Goal: Task Accomplishment & Management: Manage account settings

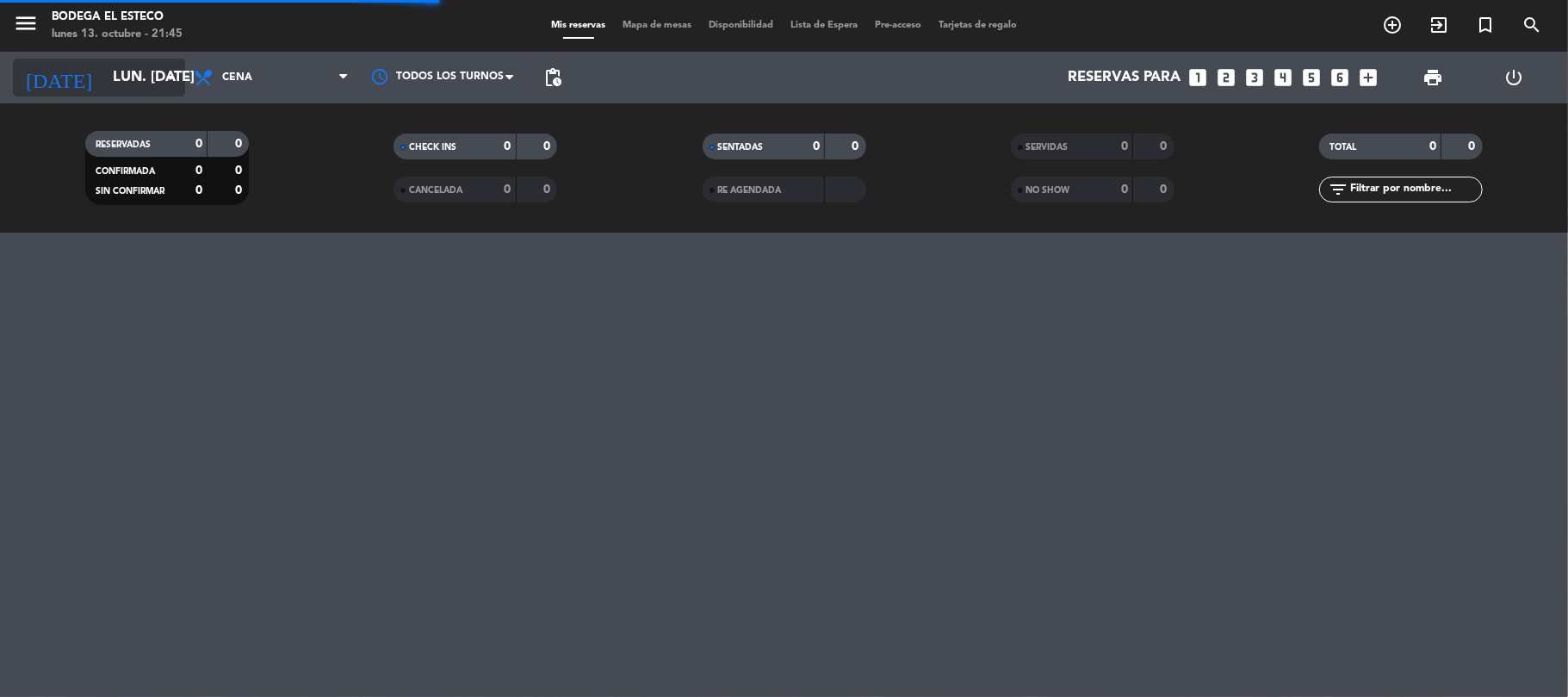
click at [152, 87] on input "lun. [DATE]" at bounding box center [197, 77] width 186 height 34
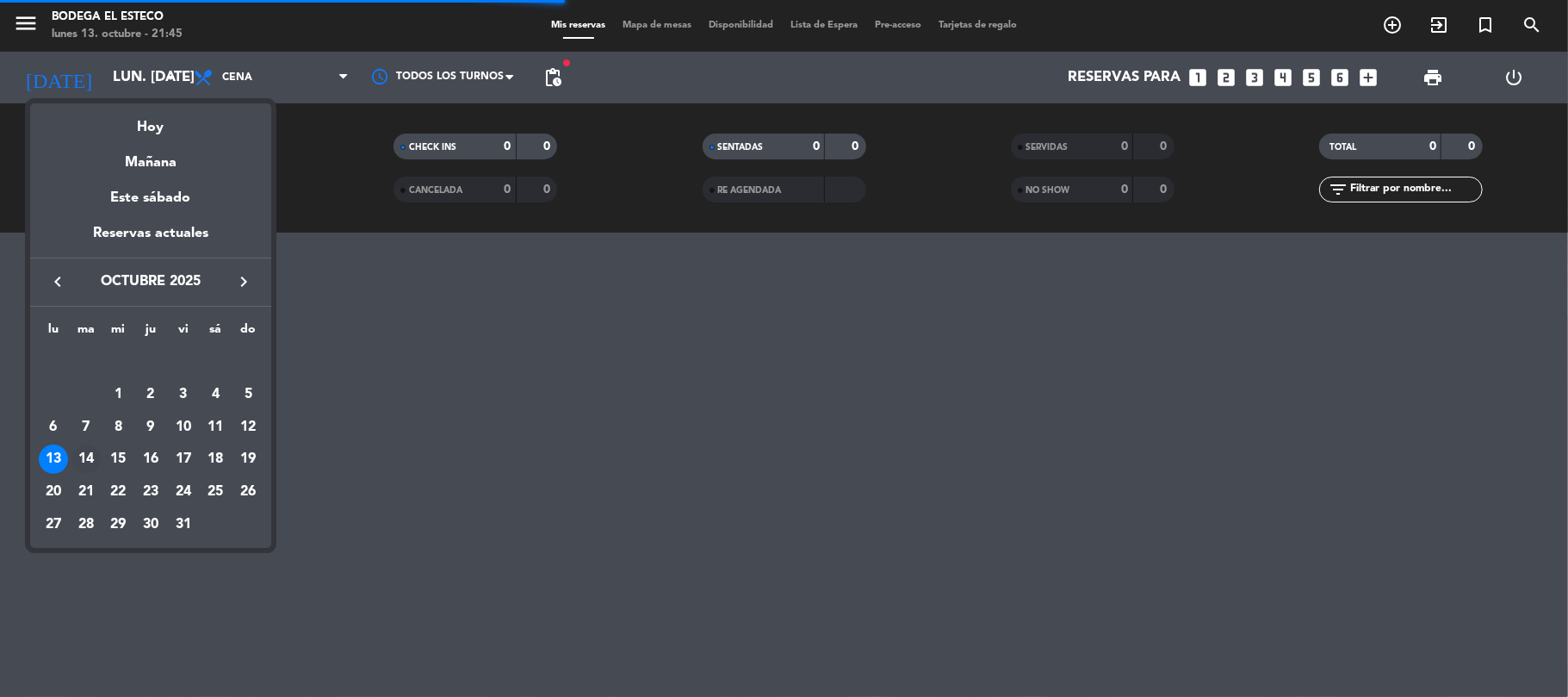
click at [83, 453] on div "14" at bounding box center [86, 459] width 29 height 29
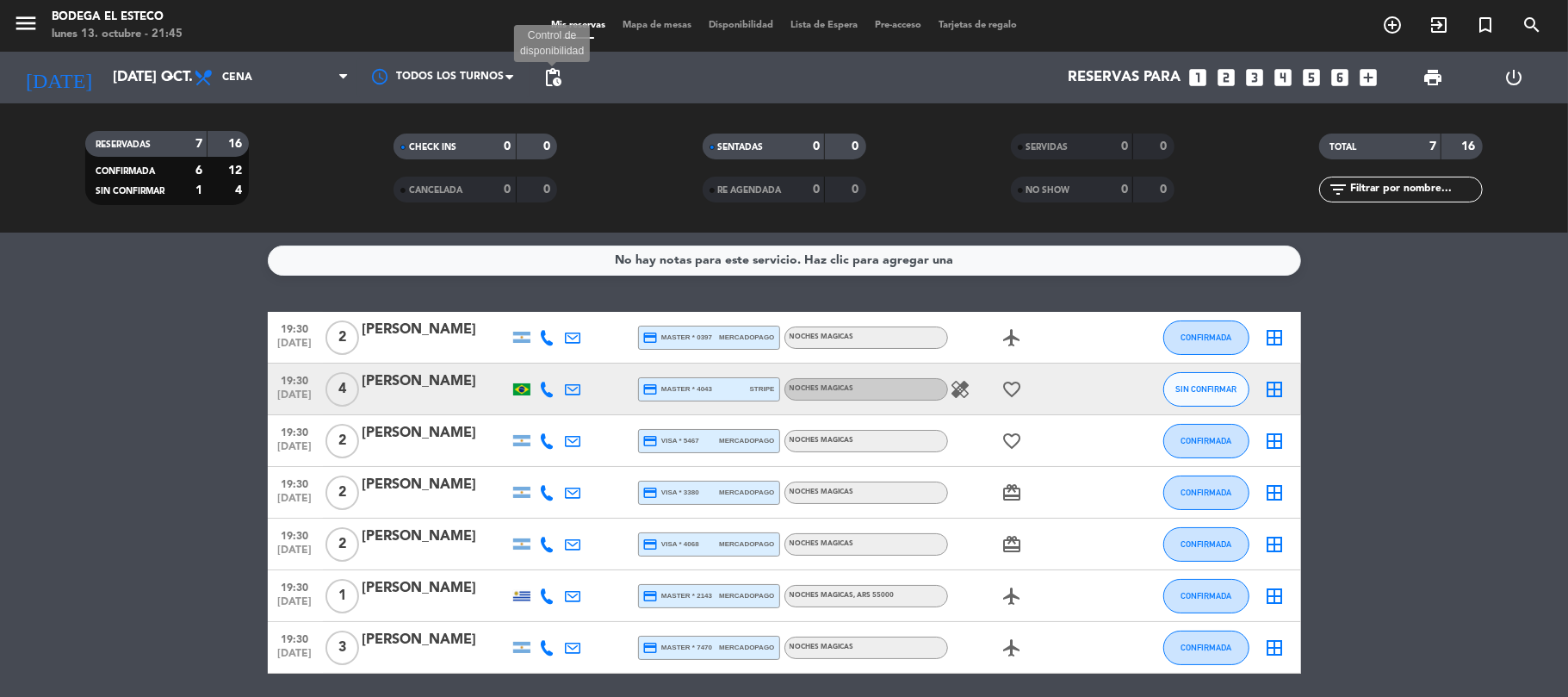
click at [561, 72] on span "pending_actions" at bounding box center [553, 77] width 21 height 21
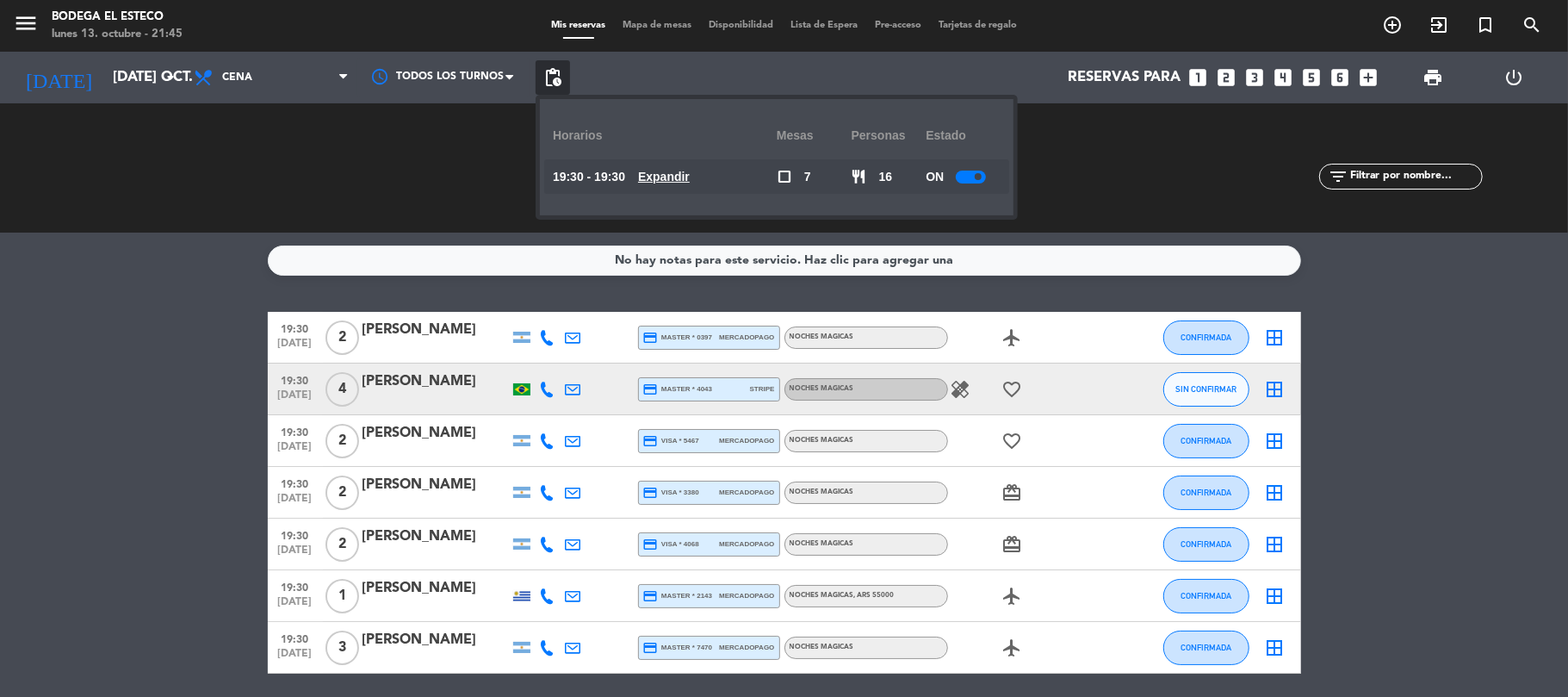
click at [959, 184] on div "ON" at bounding box center [962, 177] width 75 height 35
click at [959, 174] on div at bounding box center [970, 177] width 30 height 13
click at [135, 163] on div "RESERVADAS 7 16 CONFIRMADA 6 12 SIN CONFIRMAR 1 4" at bounding box center [167, 168] width 308 height 95
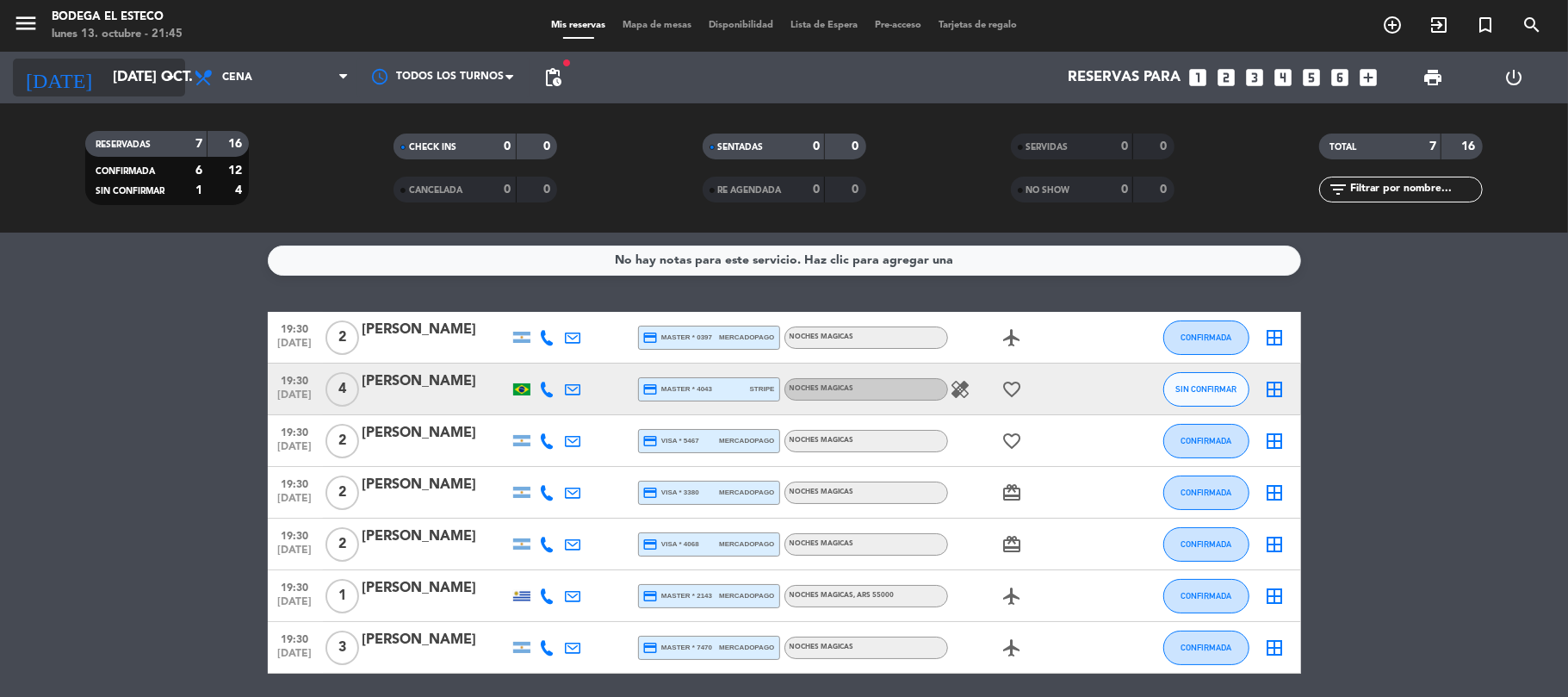
click at [157, 79] on input "[DATE] oct." at bounding box center [197, 77] width 186 height 34
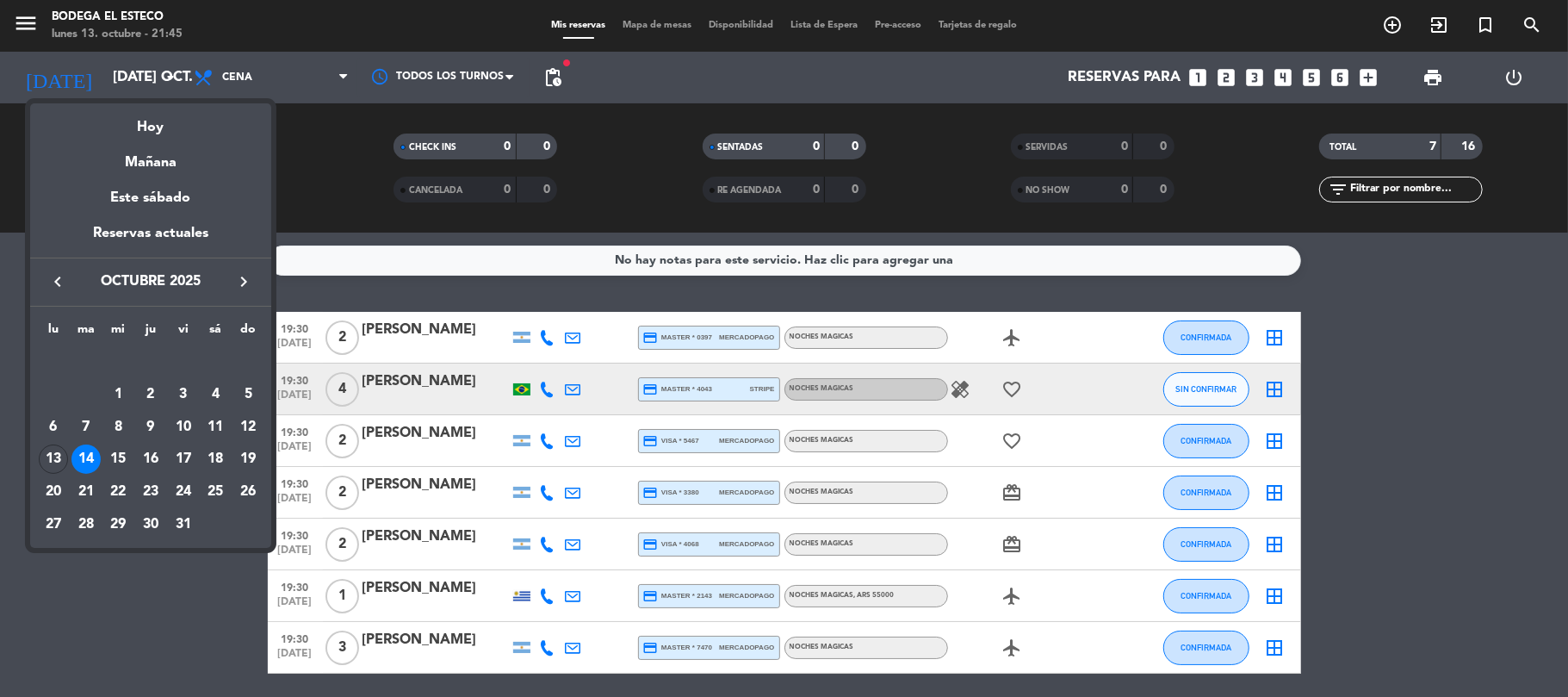
click at [120, 594] on div at bounding box center [784, 348] width 1568 height 697
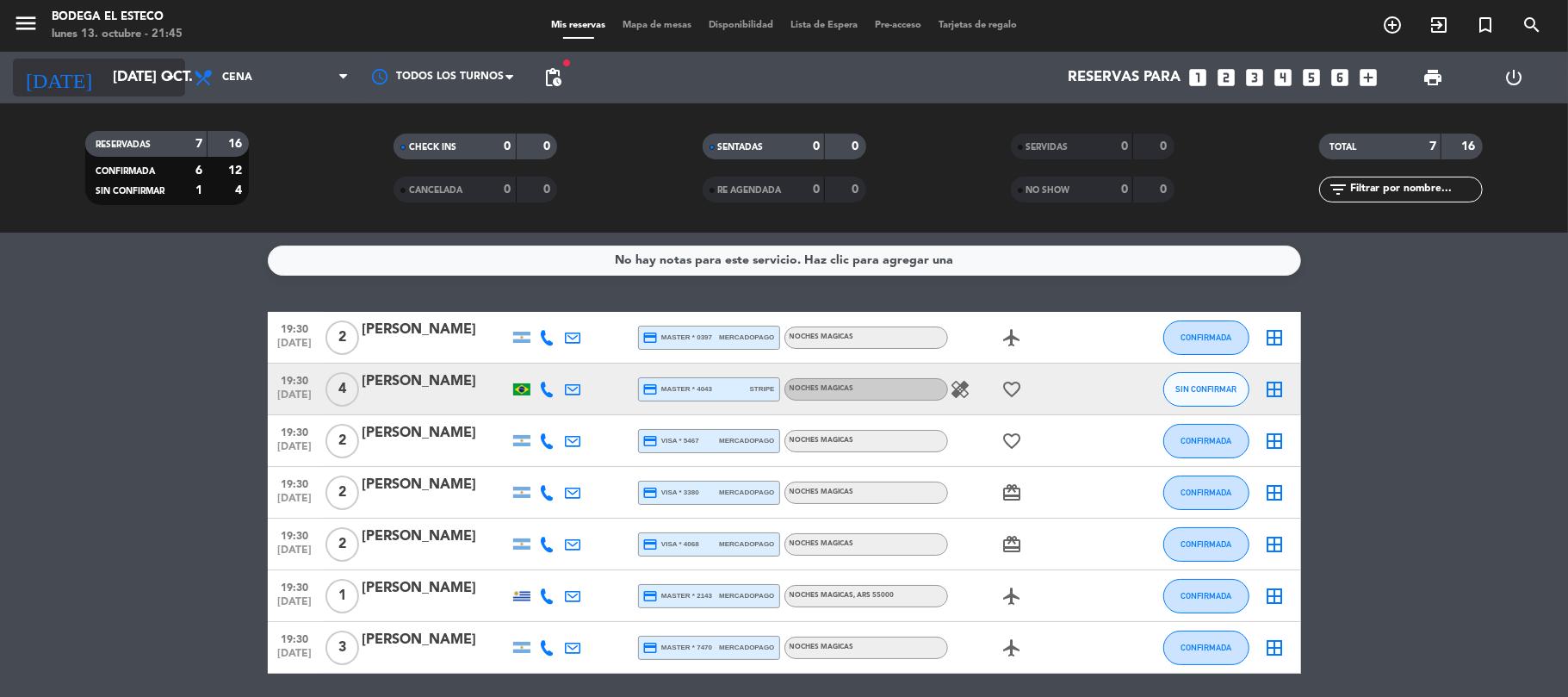
click at [104, 72] on input "[DATE] oct." at bounding box center [197, 77] width 186 height 34
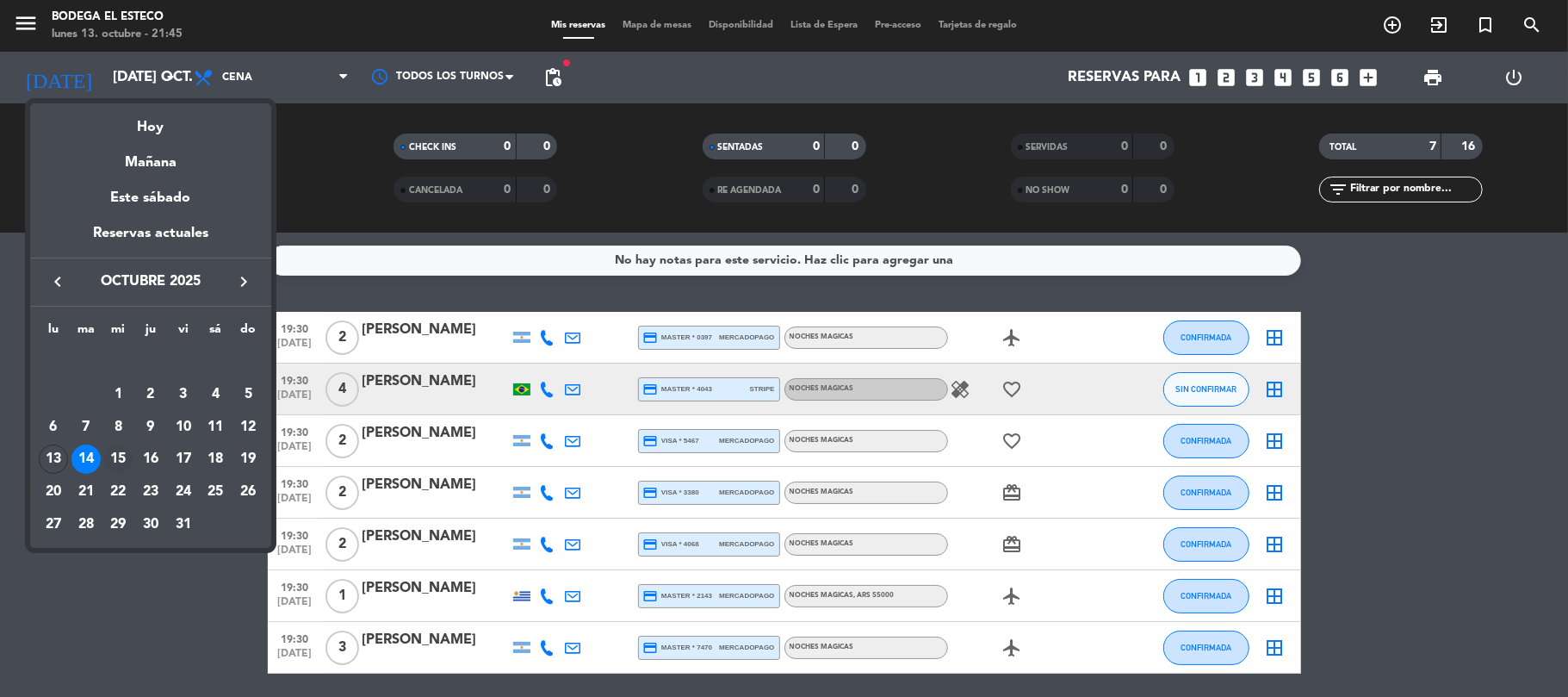
click at [108, 463] on div "15" at bounding box center [117, 459] width 29 height 29
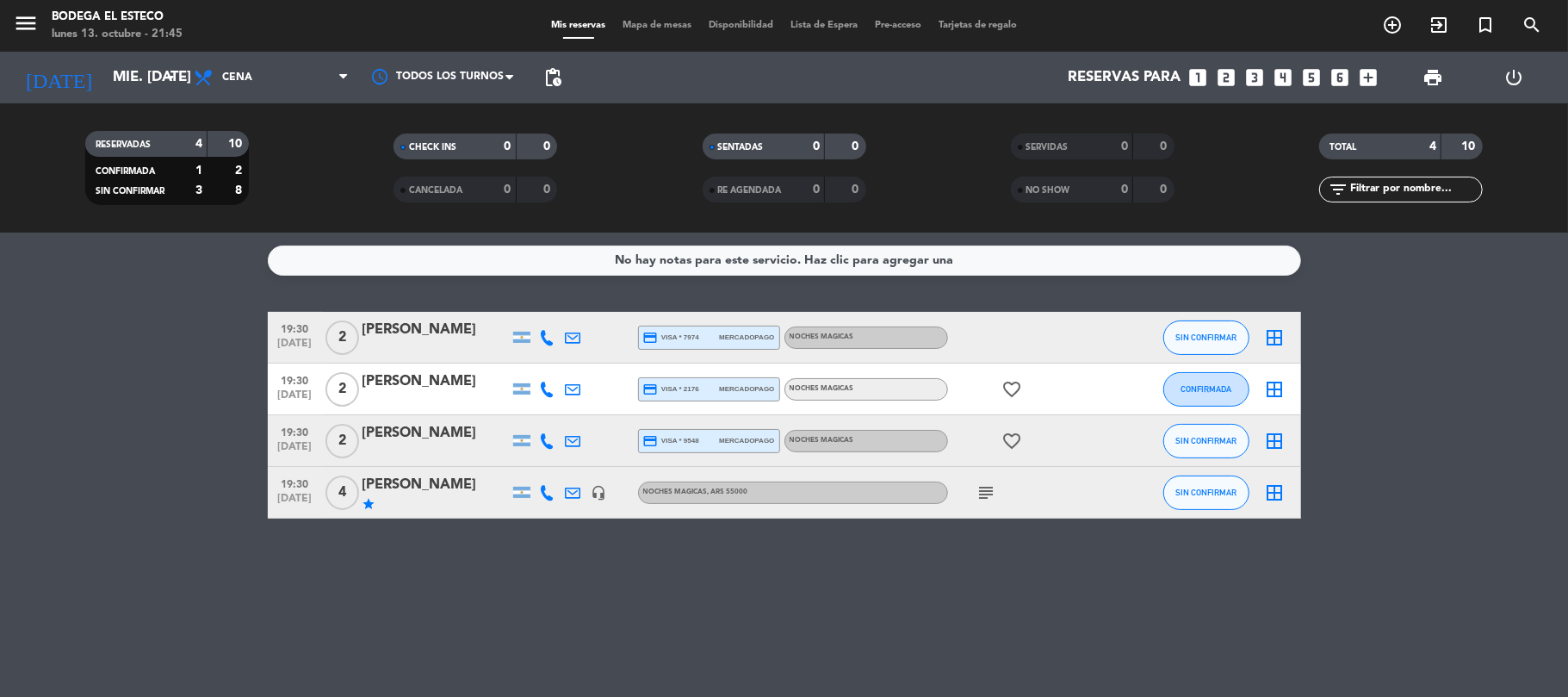
click at [986, 493] on icon "subject" at bounding box center [986, 492] width 21 height 21
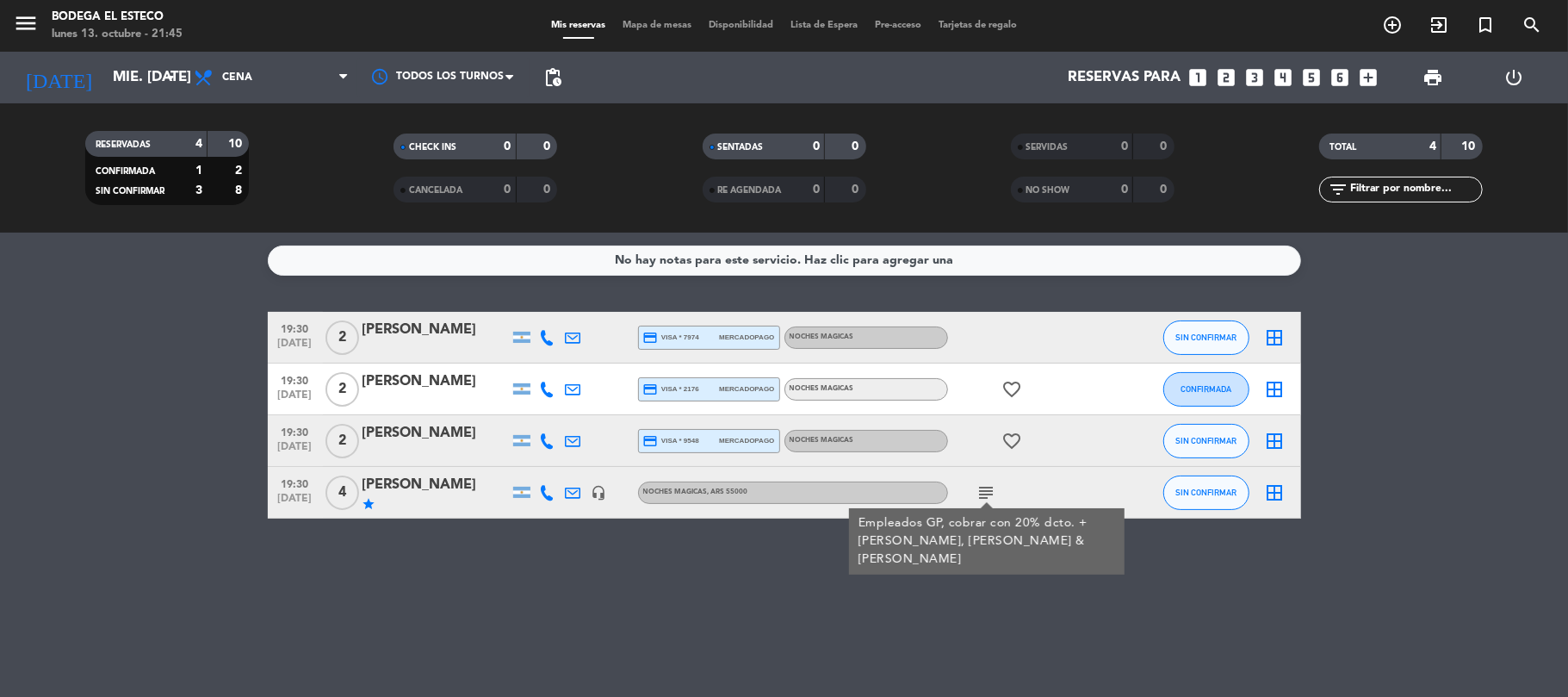
click at [988, 490] on icon "subject" at bounding box center [986, 492] width 21 height 21
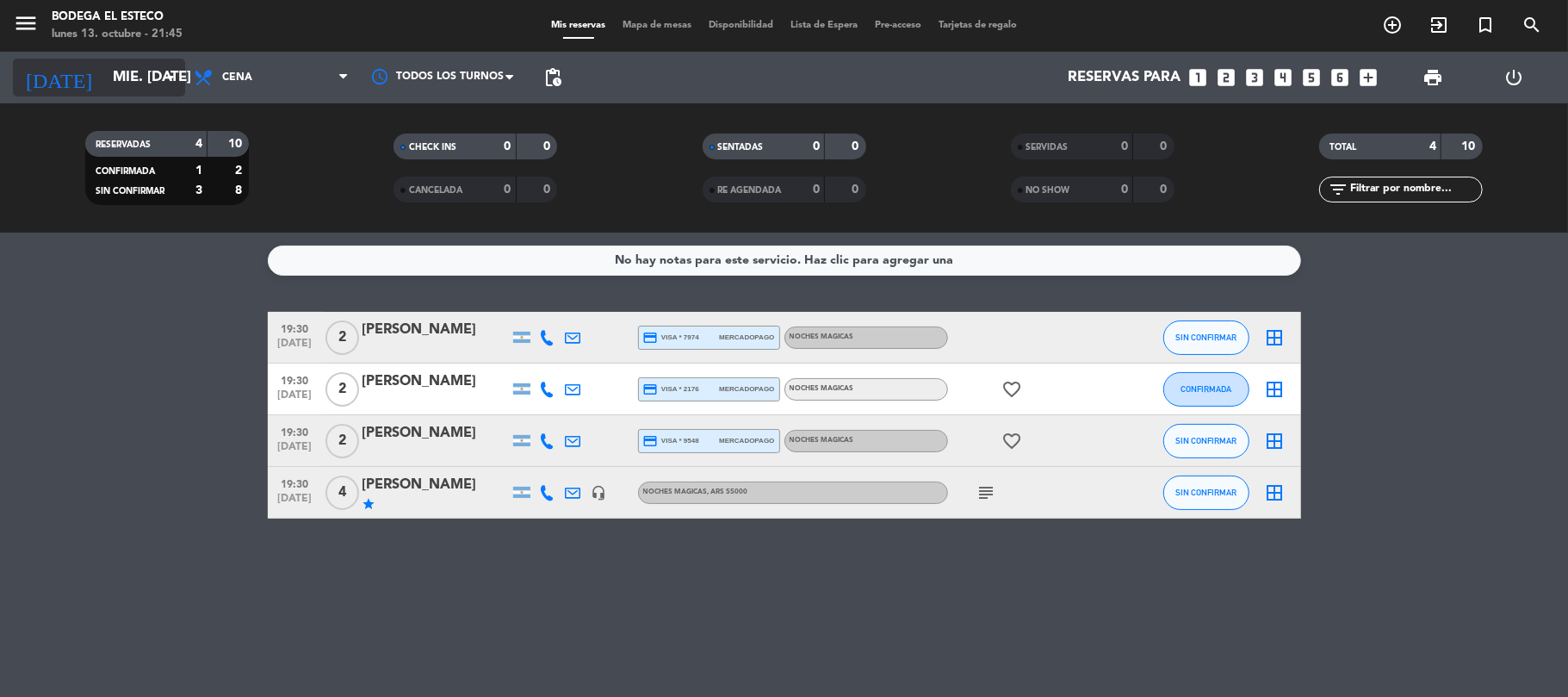
click at [141, 87] on input "mié. [DATE]" at bounding box center [197, 77] width 186 height 34
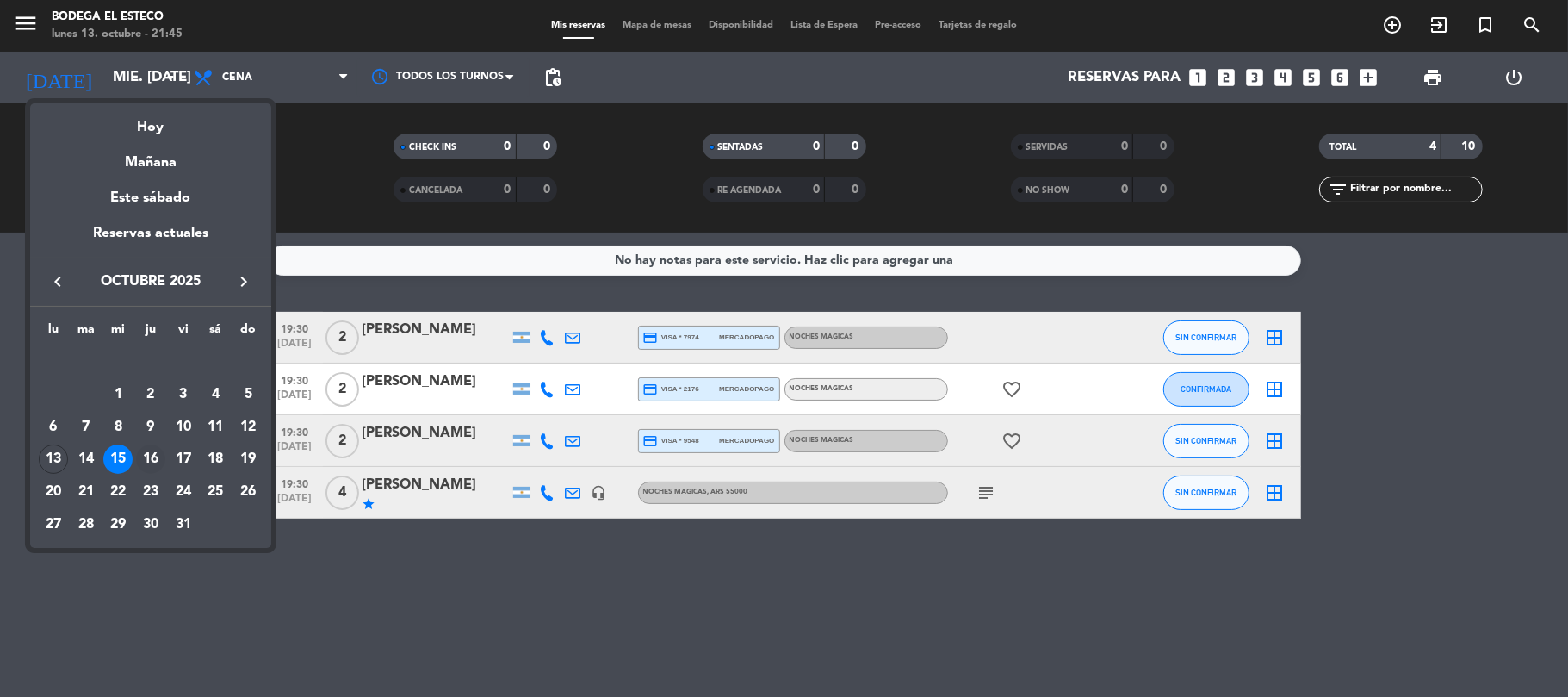
click at [153, 458] on div "16" at bounding box center [150, 459] width 29 height 29
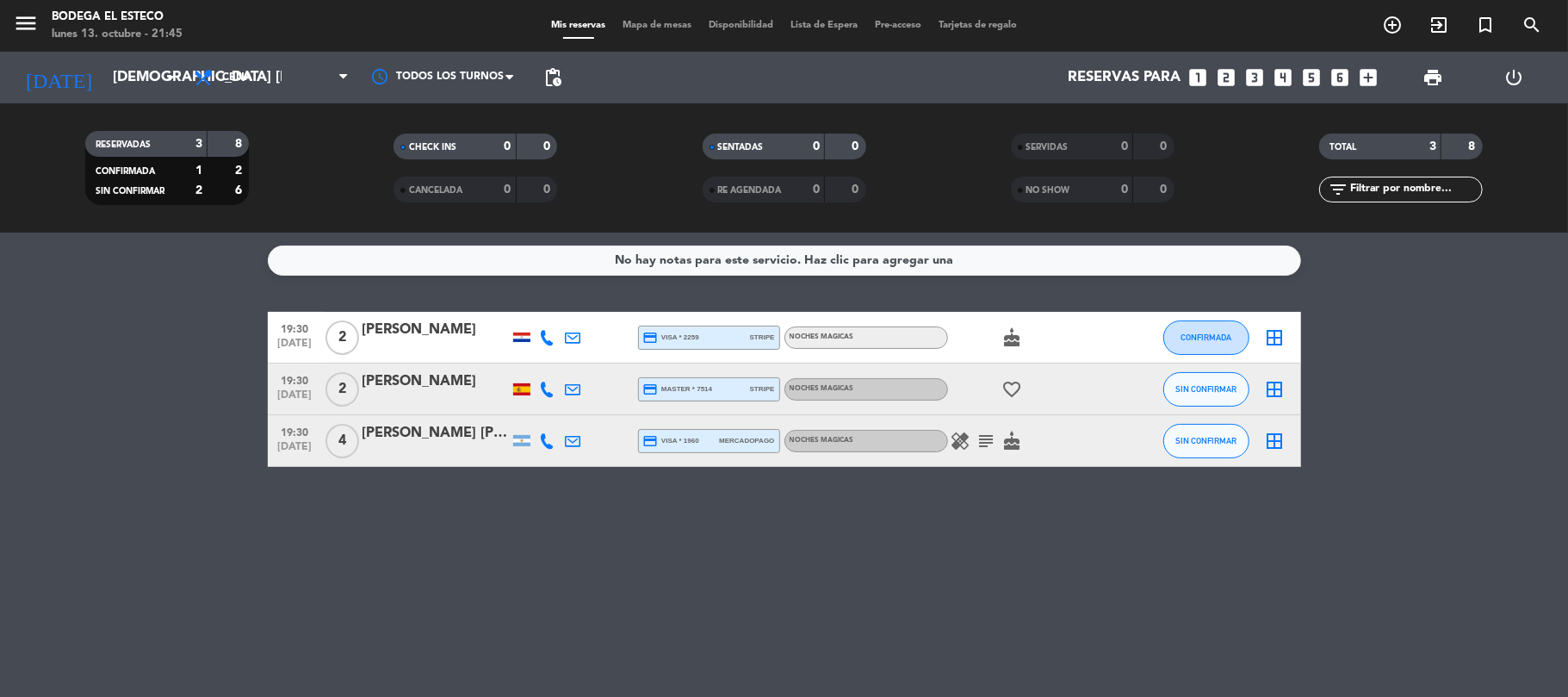
click at [968, 442] on icon "healing" at bounding box center [961, 441] width 21 height 21
click at [150, 79] on input "[DEMOGRAPHIC_DATA] [DATE]" at bounding box center [197, 77] width 186 height 34
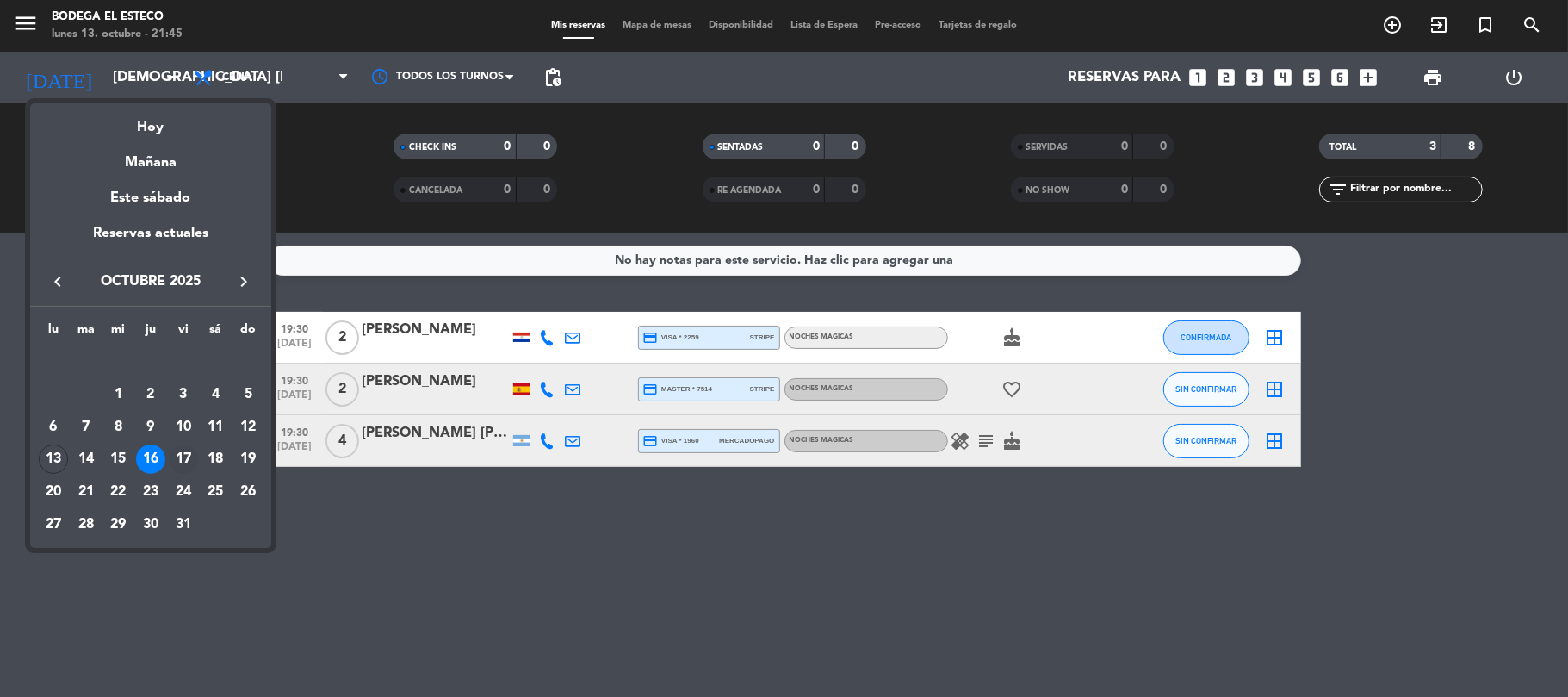
click at [184, 451] on div "17" at bounding box center [183, 459] width 29 height 29
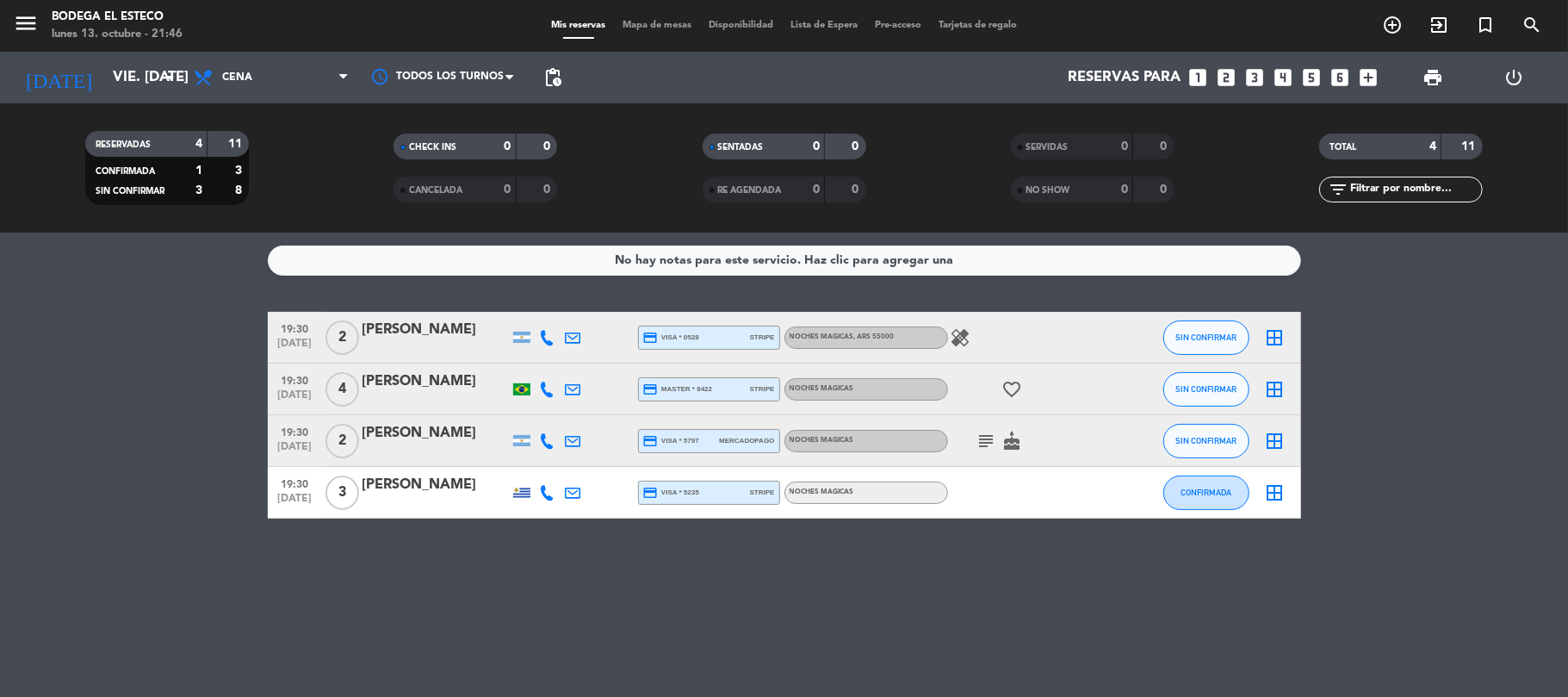
click at [952, 334] on icon "healing" at bounding box center [961, 337] width 21 height 21
click at [955, 343] on icon "healing" at bounding box center [961, 337] width 21 height 21
click at [983, 433] on icon "subject" at bounding box center [986, 441] width 21 height 21
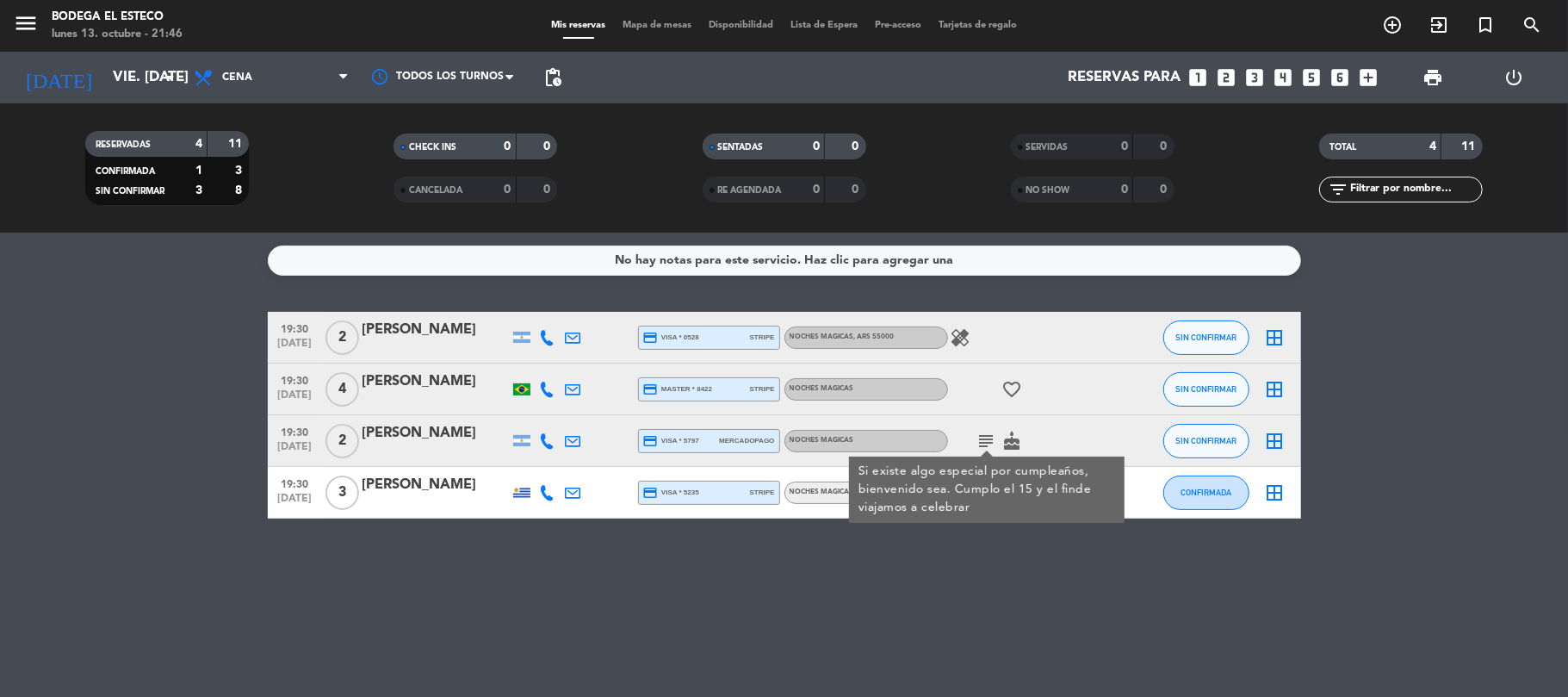
click at [990, 439] on icon "subject" at bounding box center [986, 441] width 21 height 21
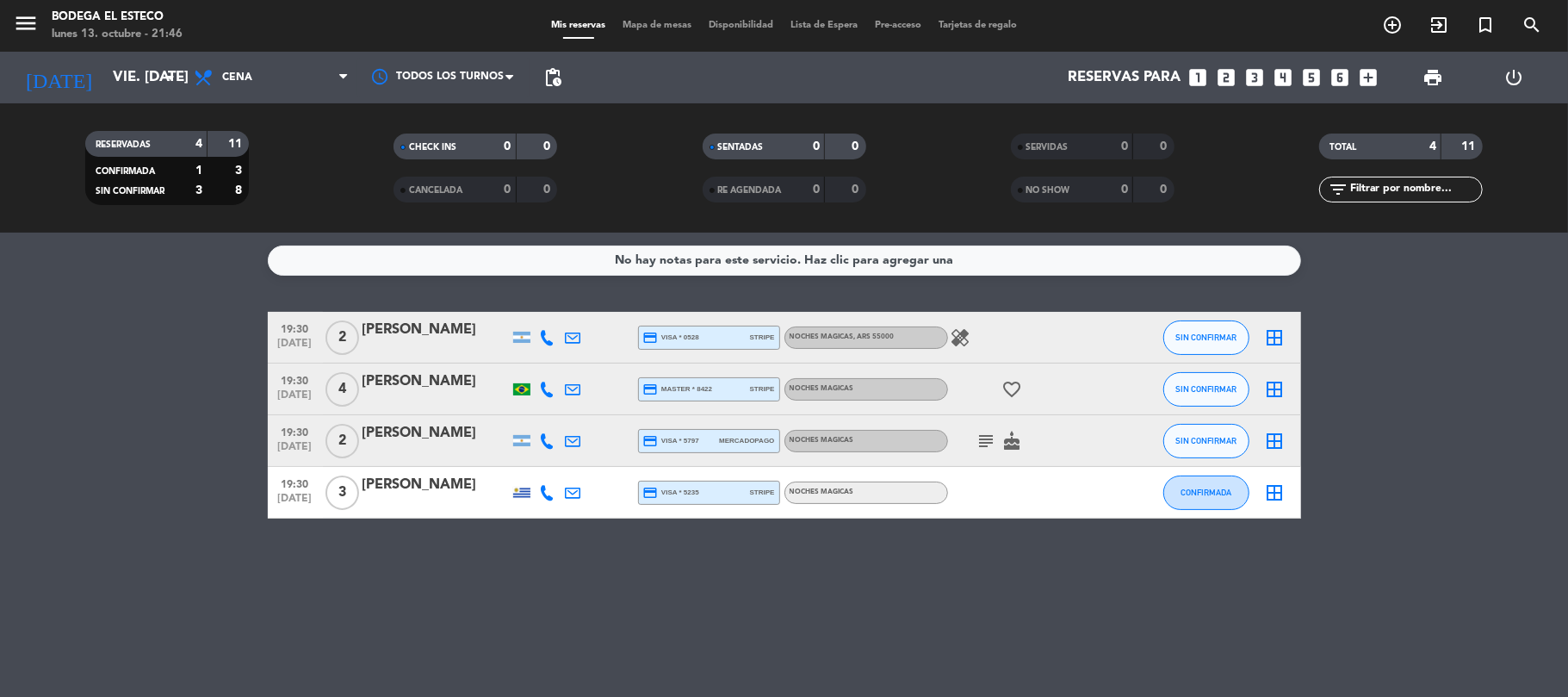
click at [990, 439] on icon "subject" at bounding box center [986, 441] width 21 height 21
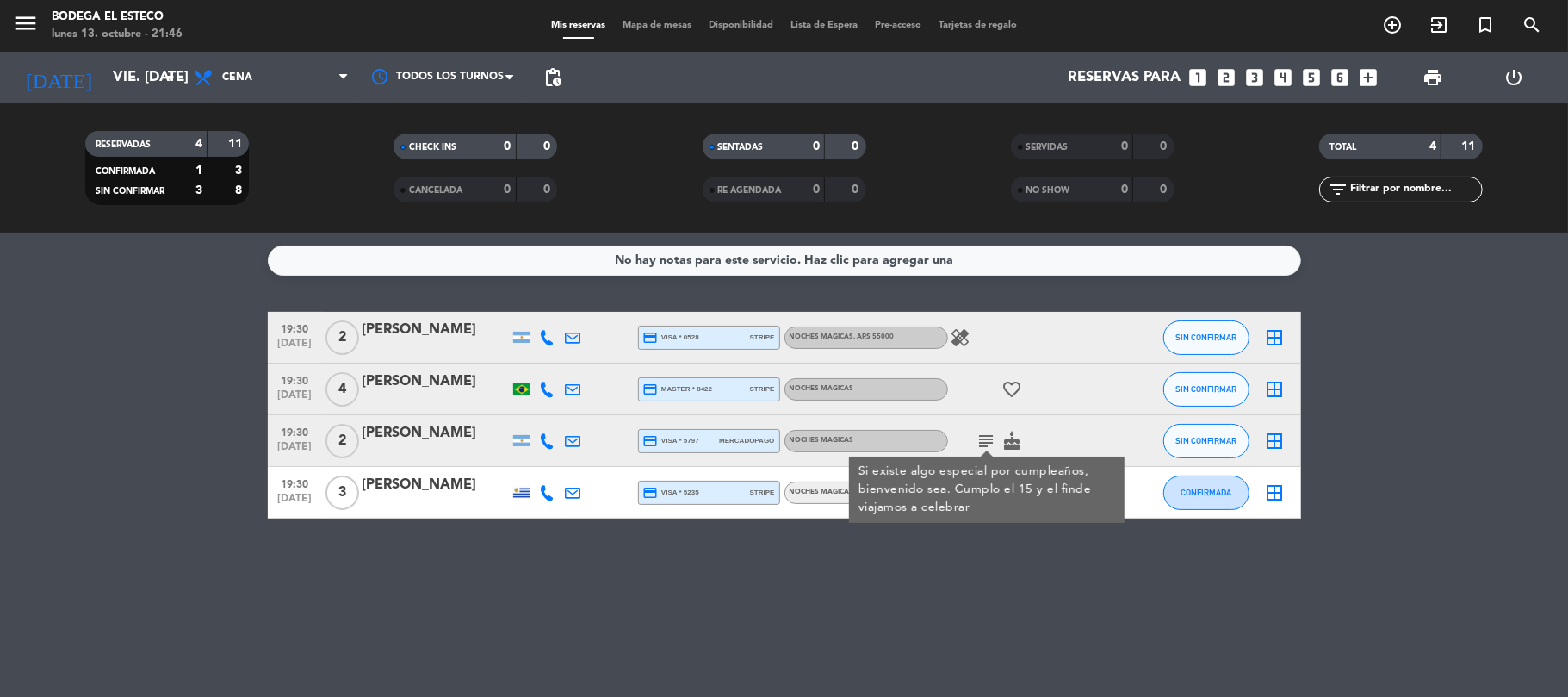
click at [990, 439] on icon "subject" at bounding box center [986, 441] width 21 height 21
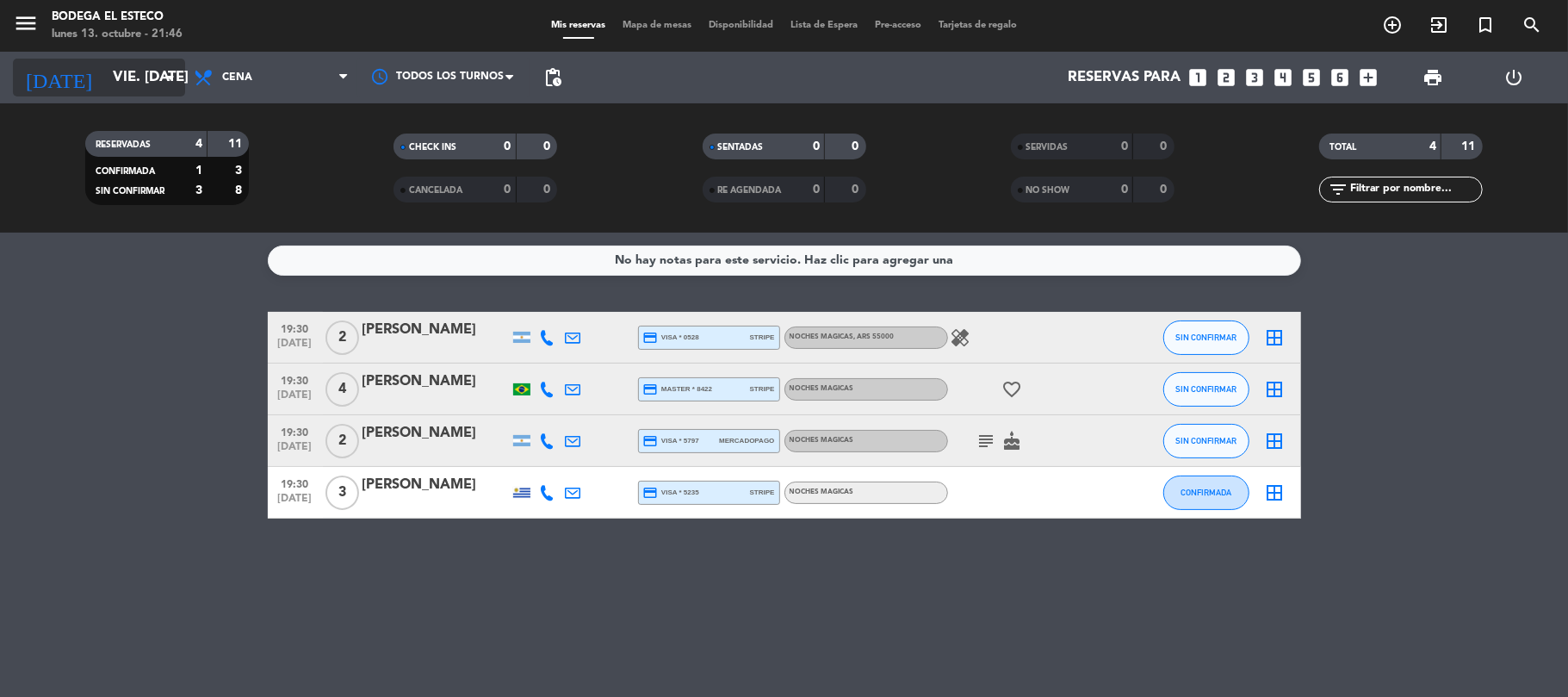
click at [138, 85] on input "vie. [DATE]" at bounding box center [197, 77] width 186 height 34
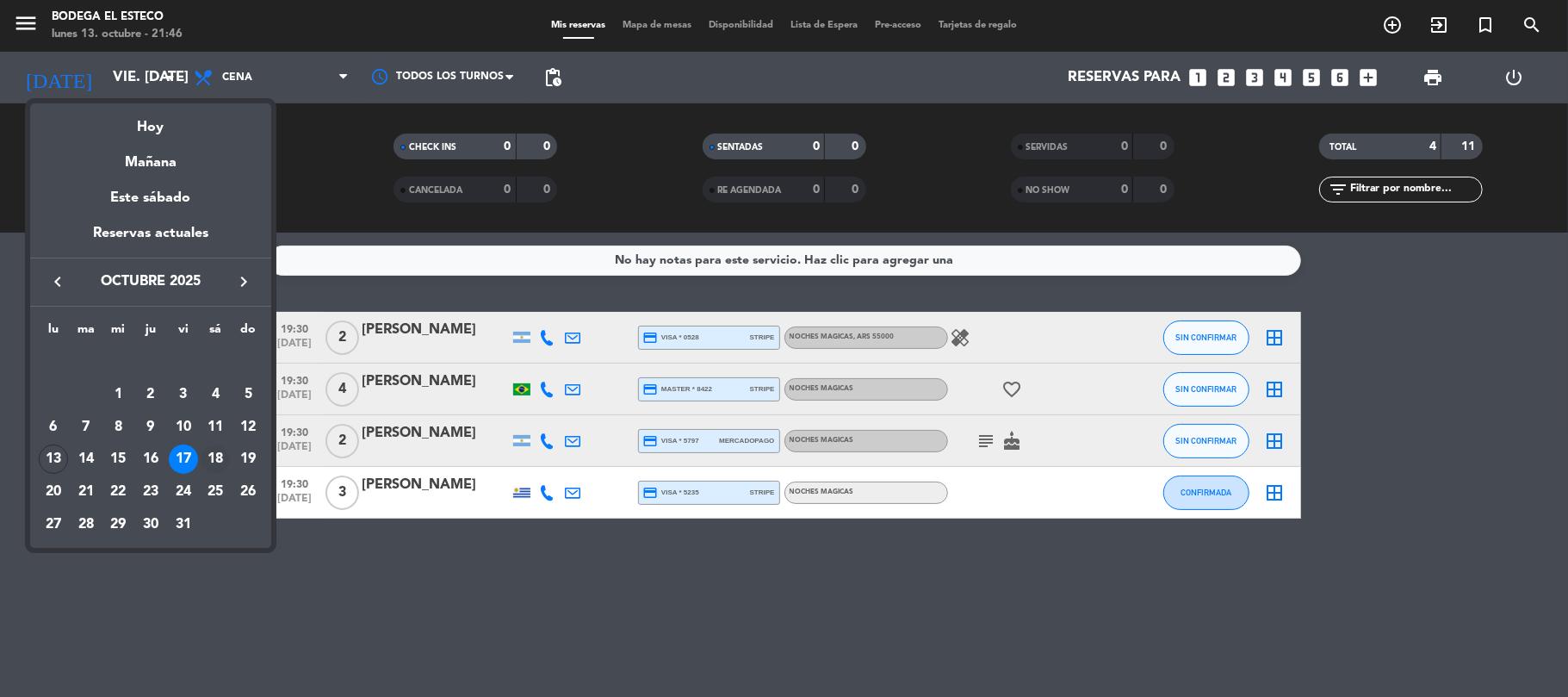
click at [207, 459] on div "18" at bounding box center [215, 459] width 29 height 29
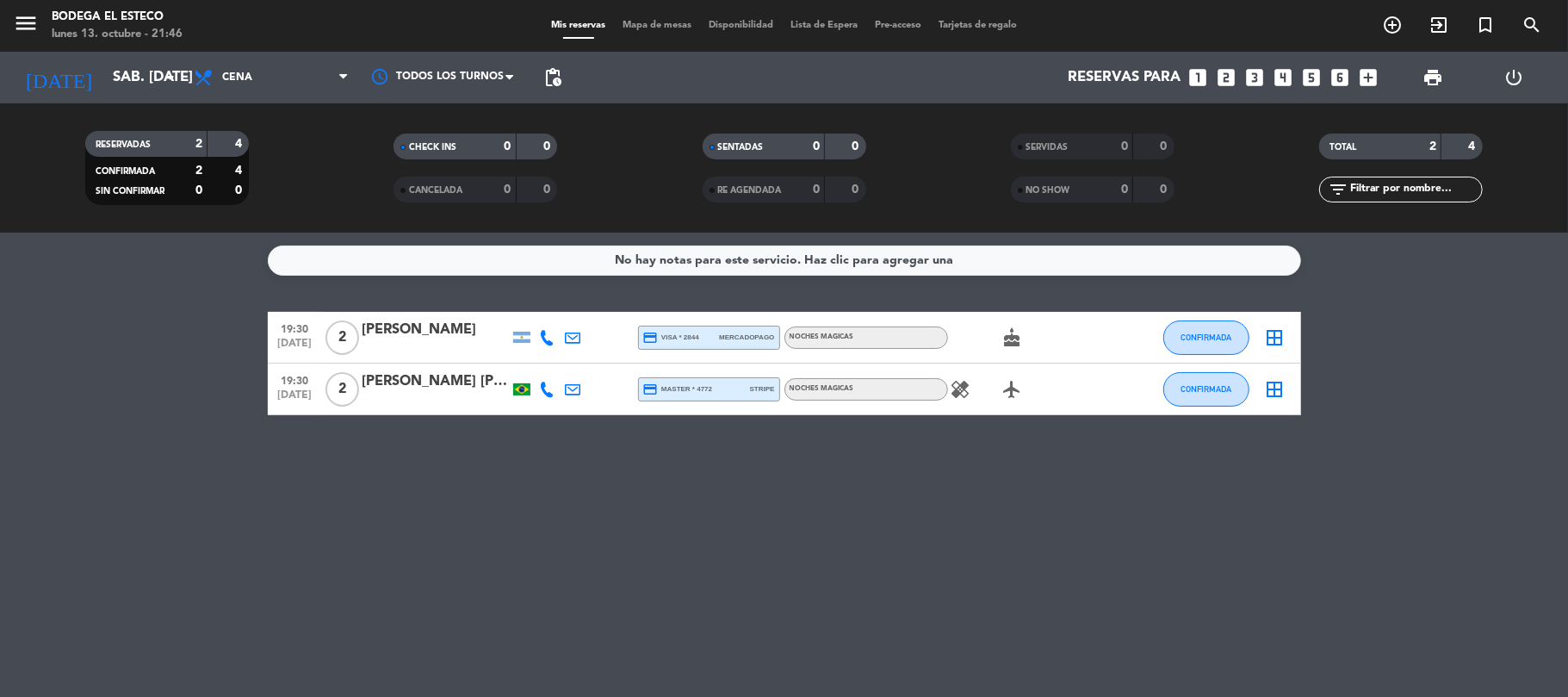
click at [962, 395] on icon "healing" at bounding box center [961, 389] width 21 height 21
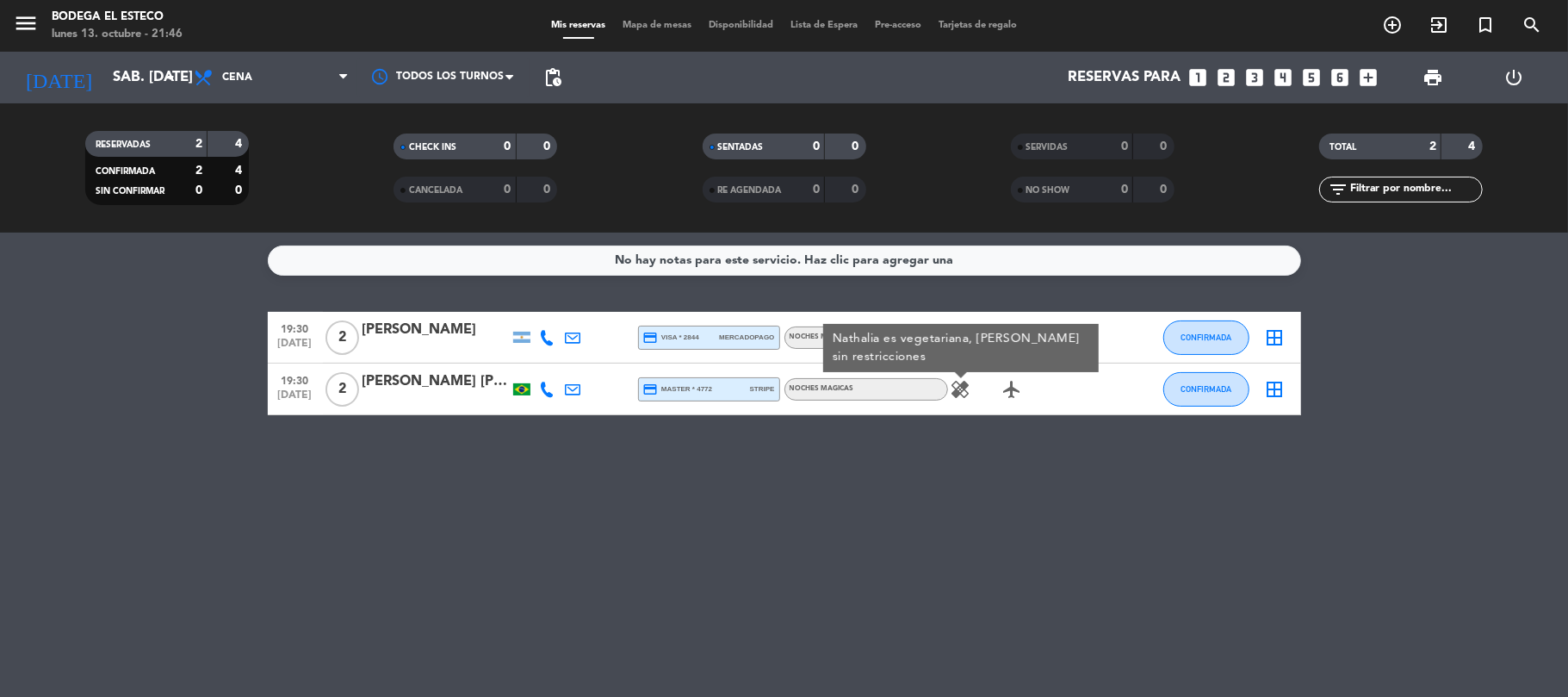
click at [962, 395] on icon "healing" at bounding box center [961, 389] width 21 height 21
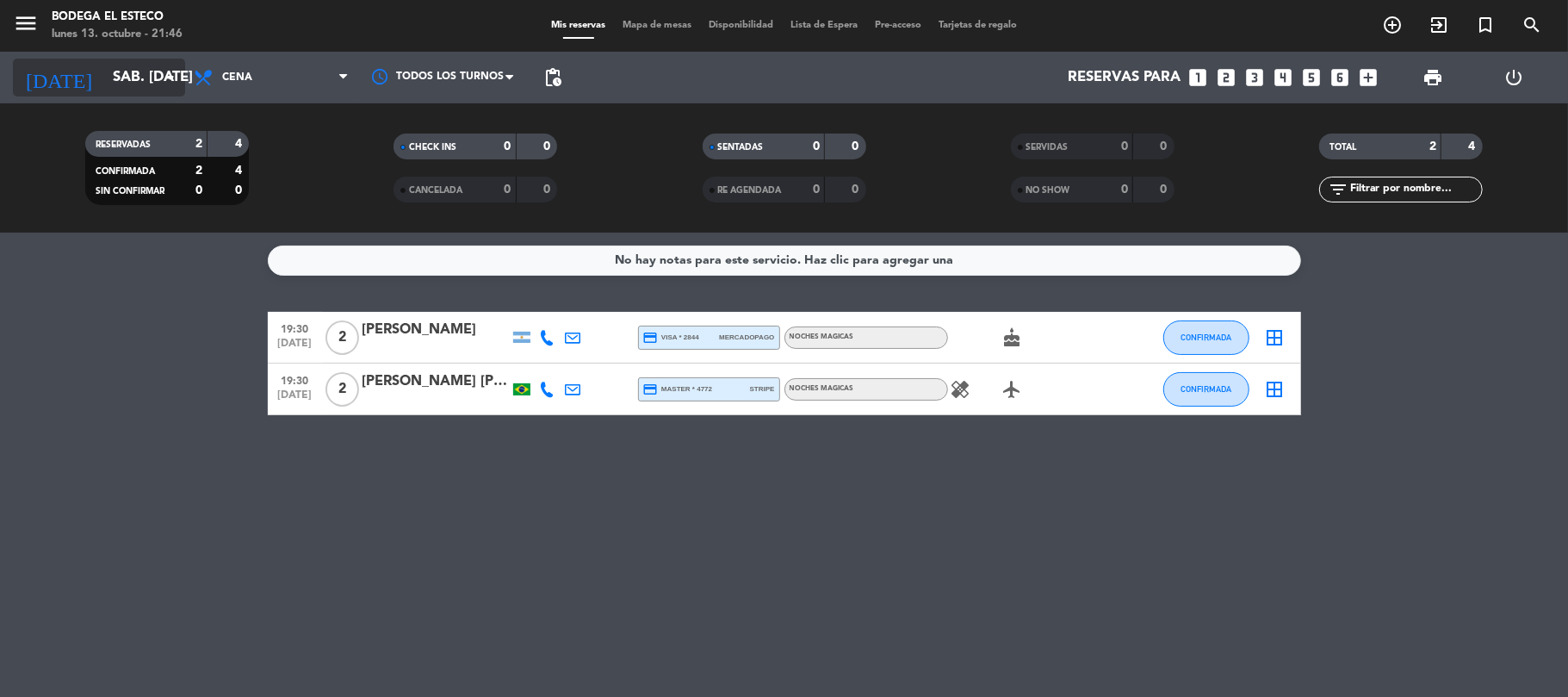
click at [168, 87] on icon "arrow_drop_down" at bounding box center [170, 77] width 21 height 21
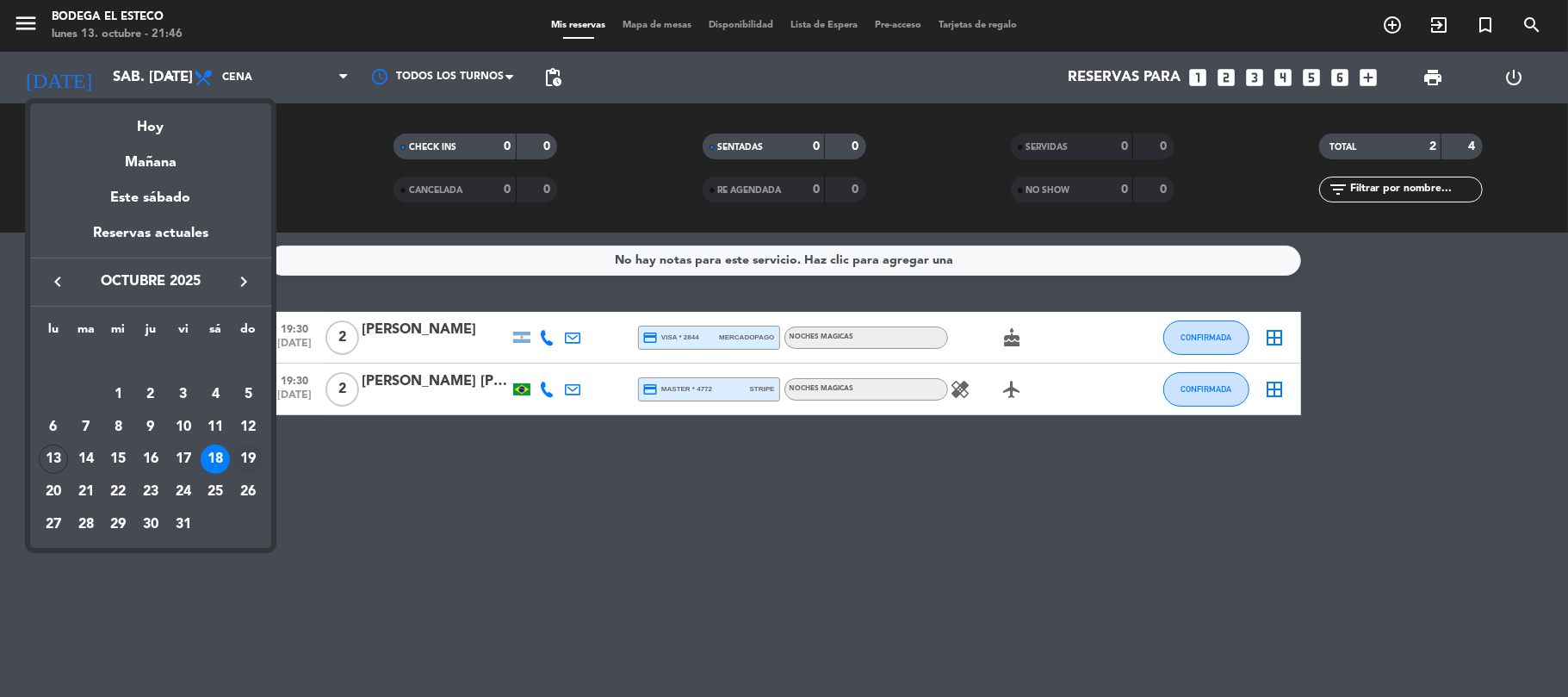
click at [259, 462] on div "19" at bounding box center [248, 459] width 29 height 29
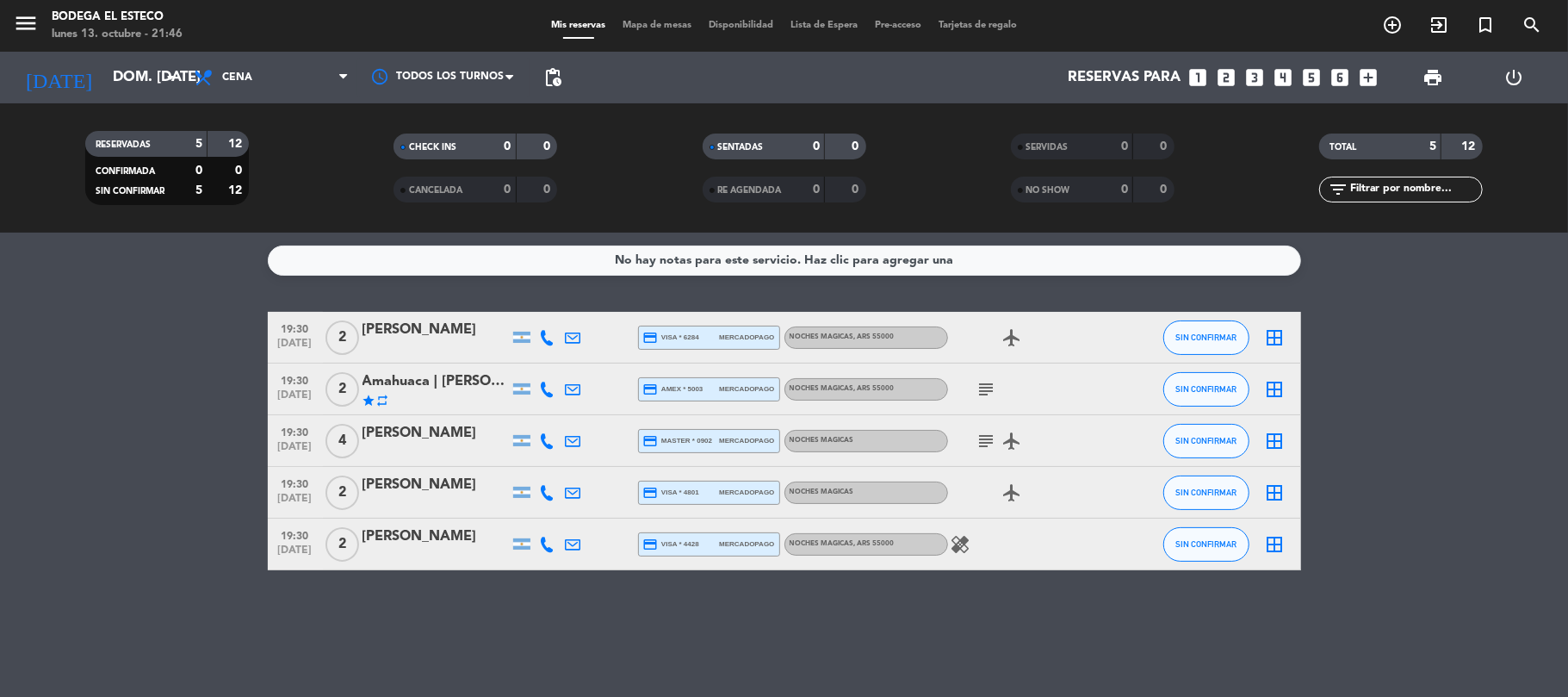
click at [955, 543] on icon "healing" at bounding box center [961, 544] width 21 height 21
click at [149, 70] on input "dom. [DATE]" at bounding box center [197, 77] width 186 height 34
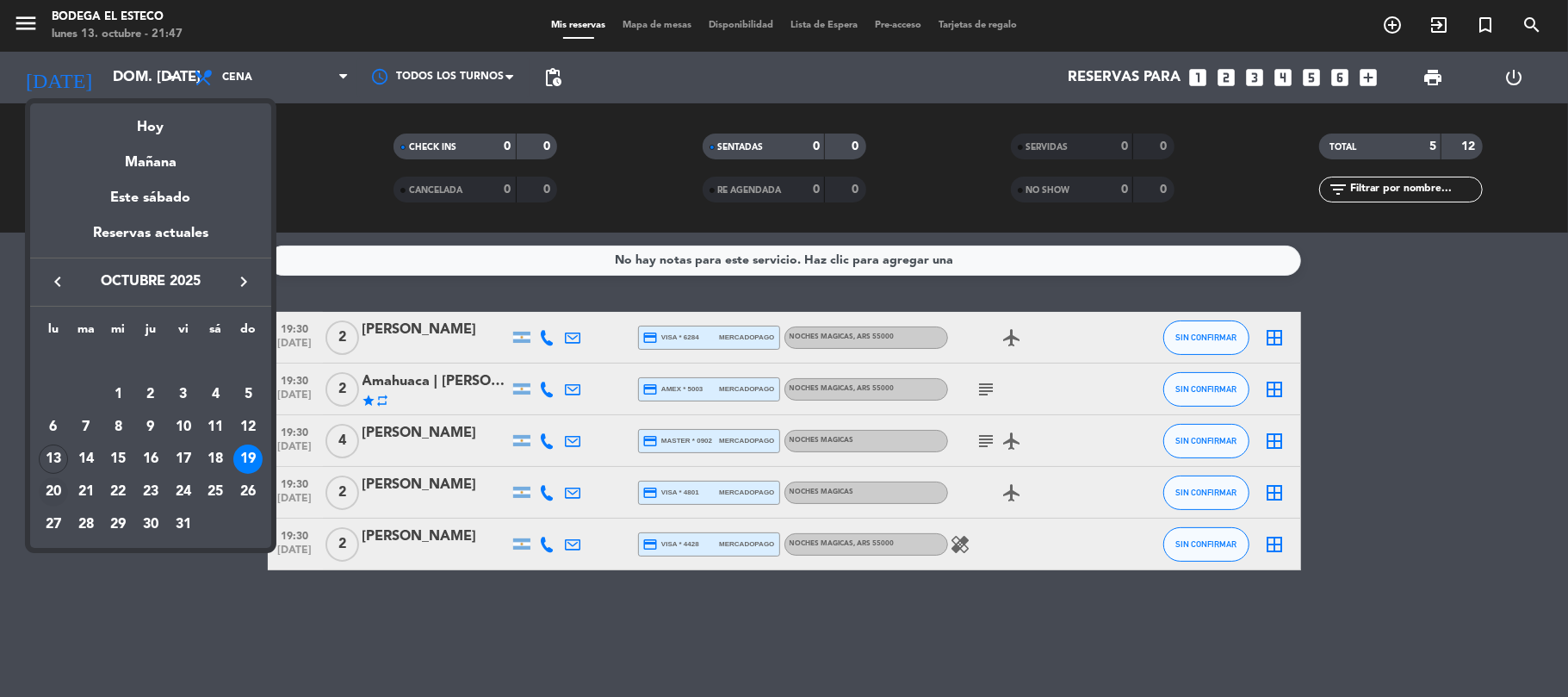
click at [56, 486] on div "20" at bounding box center [54, 492] width 29 height 29
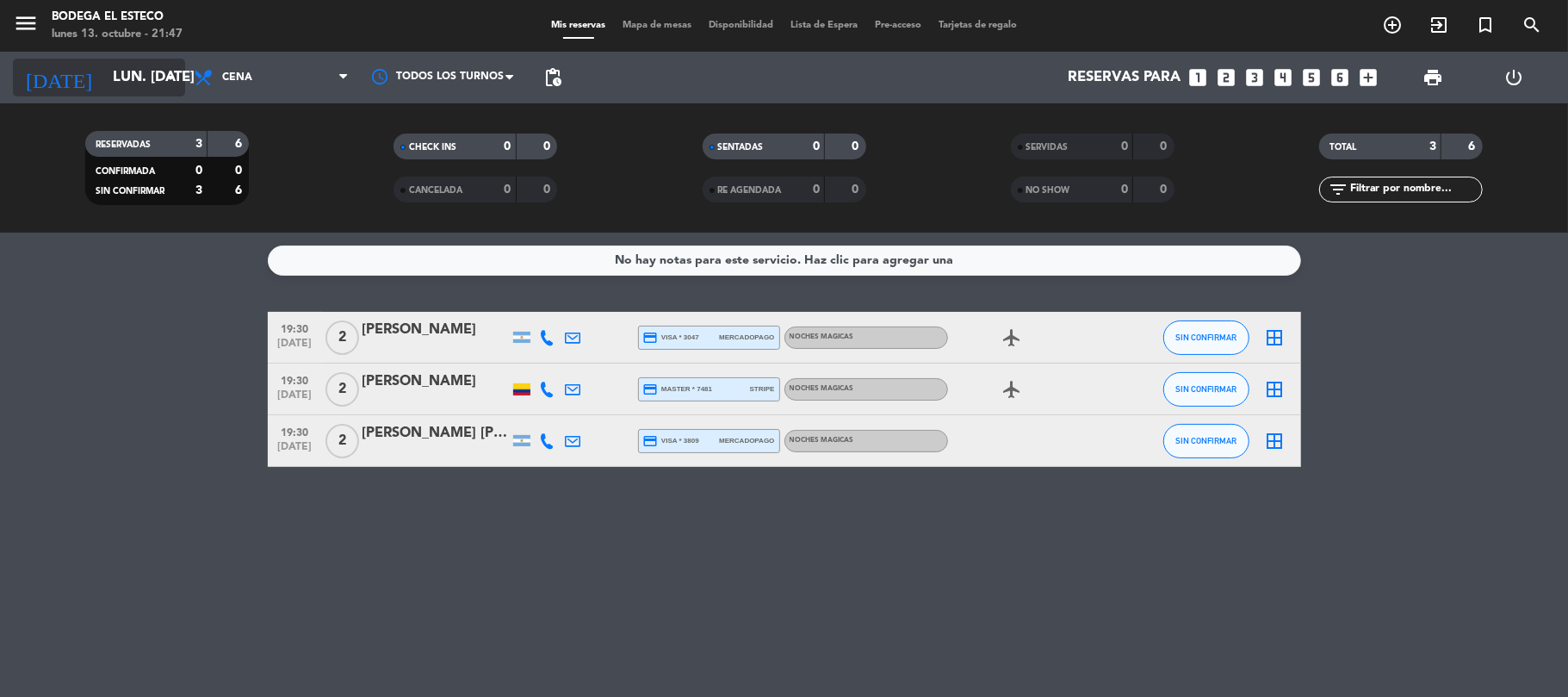
click at [104, 61] on input "lun. [DATE]" at bounding box center [197, 77] width 186 height 34
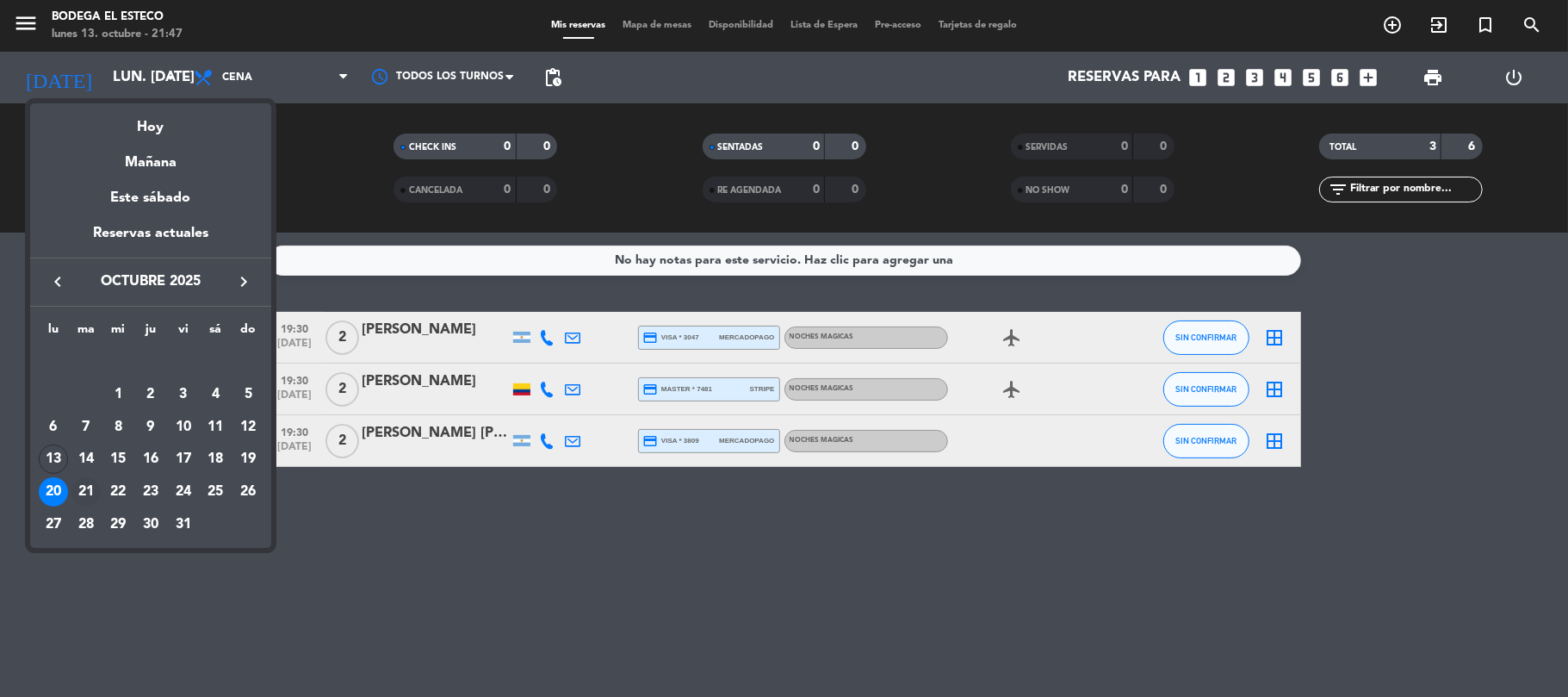
click at [81, 482] on div "21" at bounding box center [86, 492] width 29 height 29
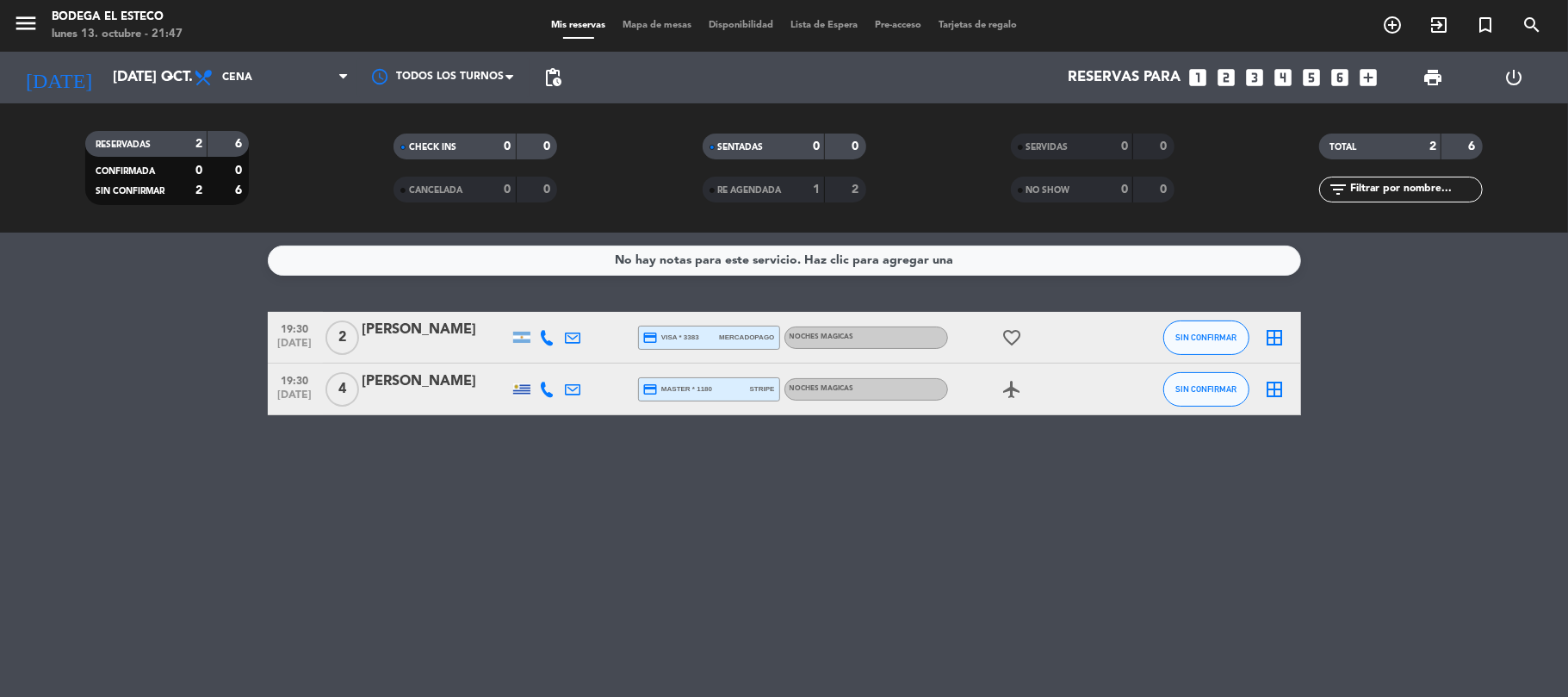
click at [137, 108] on div "RESERVADAS 2 6 CONFIRMADA 0 0 SIN CONFIRMAR 2 6 CHECK INS 0 0 CANCELADA 0 0 SEN…" at bounding box center [784, 168] width 1568 height 129
click at [142, 83] on input "[DATE] oct." at bounding box center [197, 77] width 186 height 34
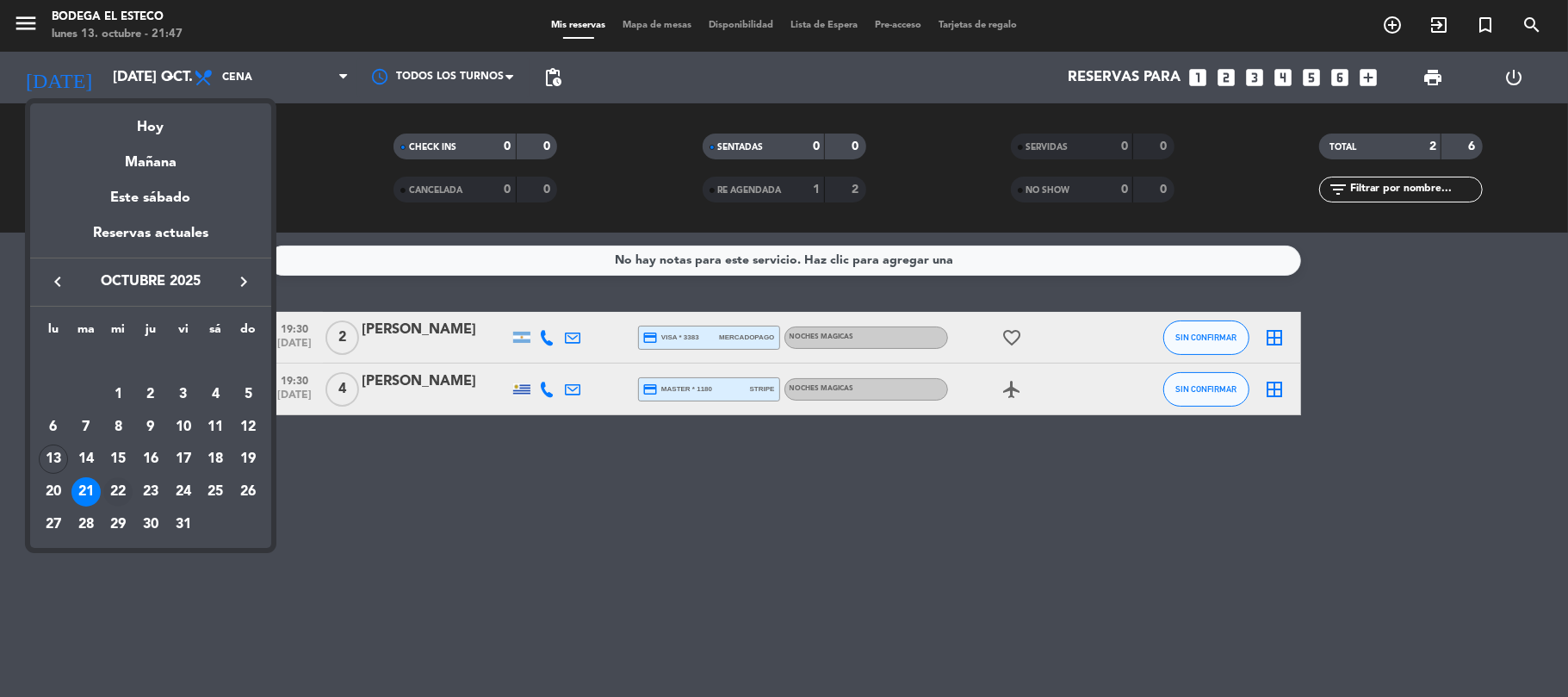
click at [114, 500] on div "22" at bounding box center [117, 492] width 29 height 29
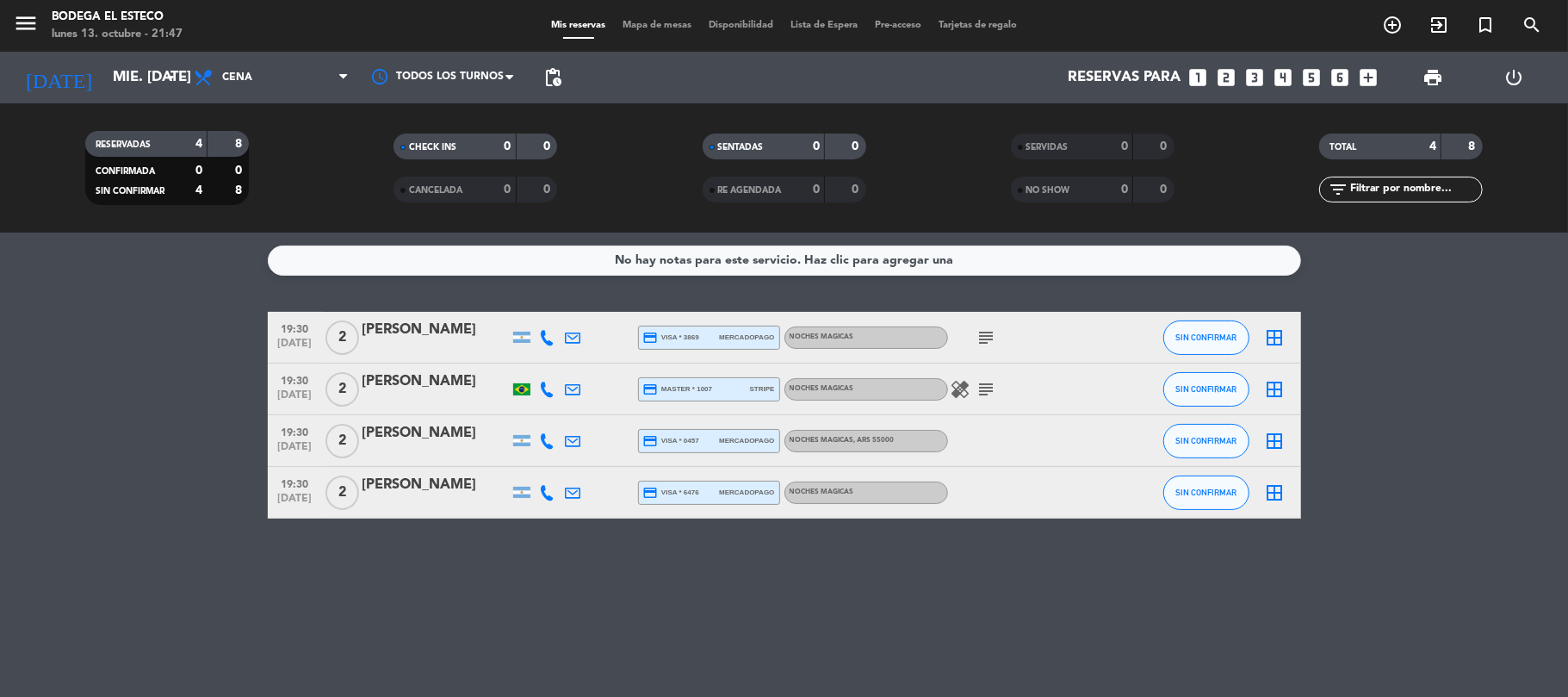
click at [968, 384] on icon "healing" at bounding box center [961, 389] width 21 height 21
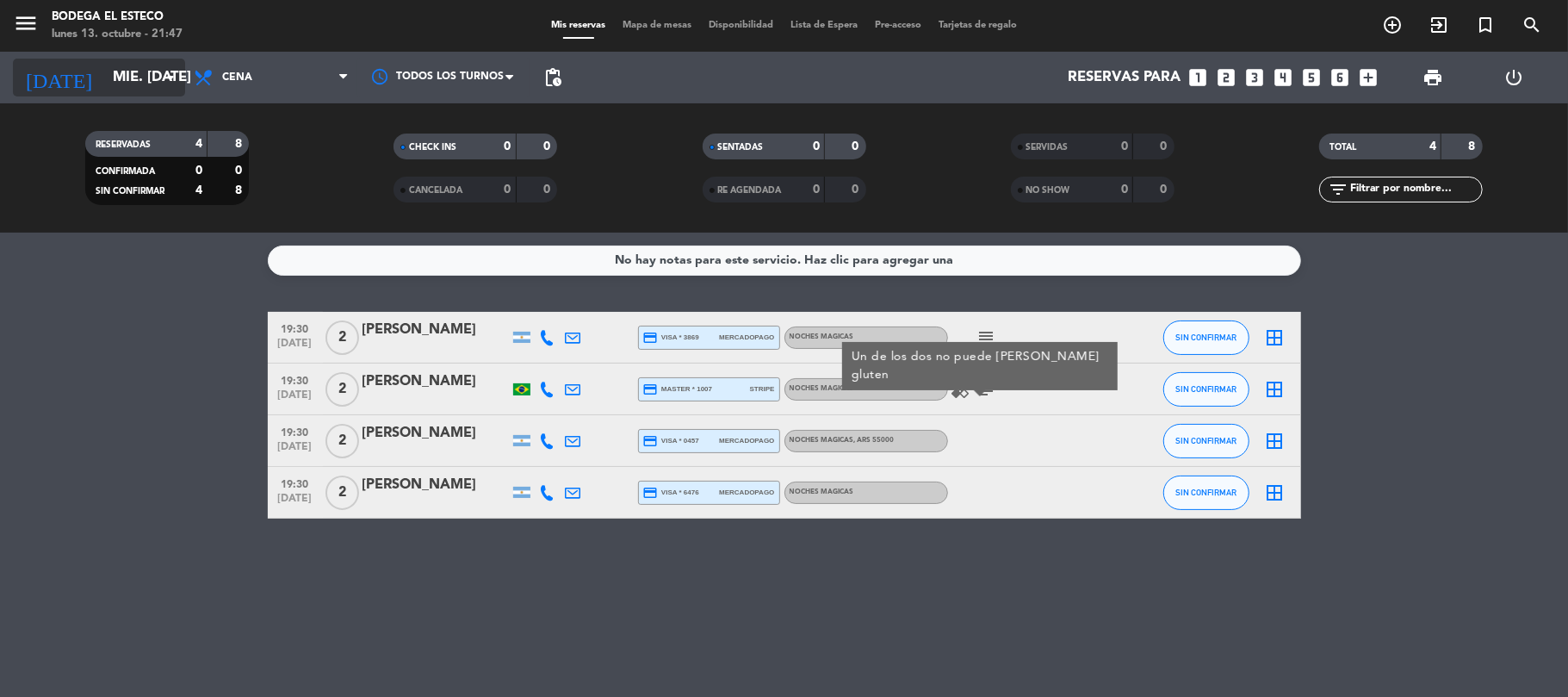
click at [126, 66] on input "mié. [DATE]" at bounding box center [197, 77] width 186 height 34
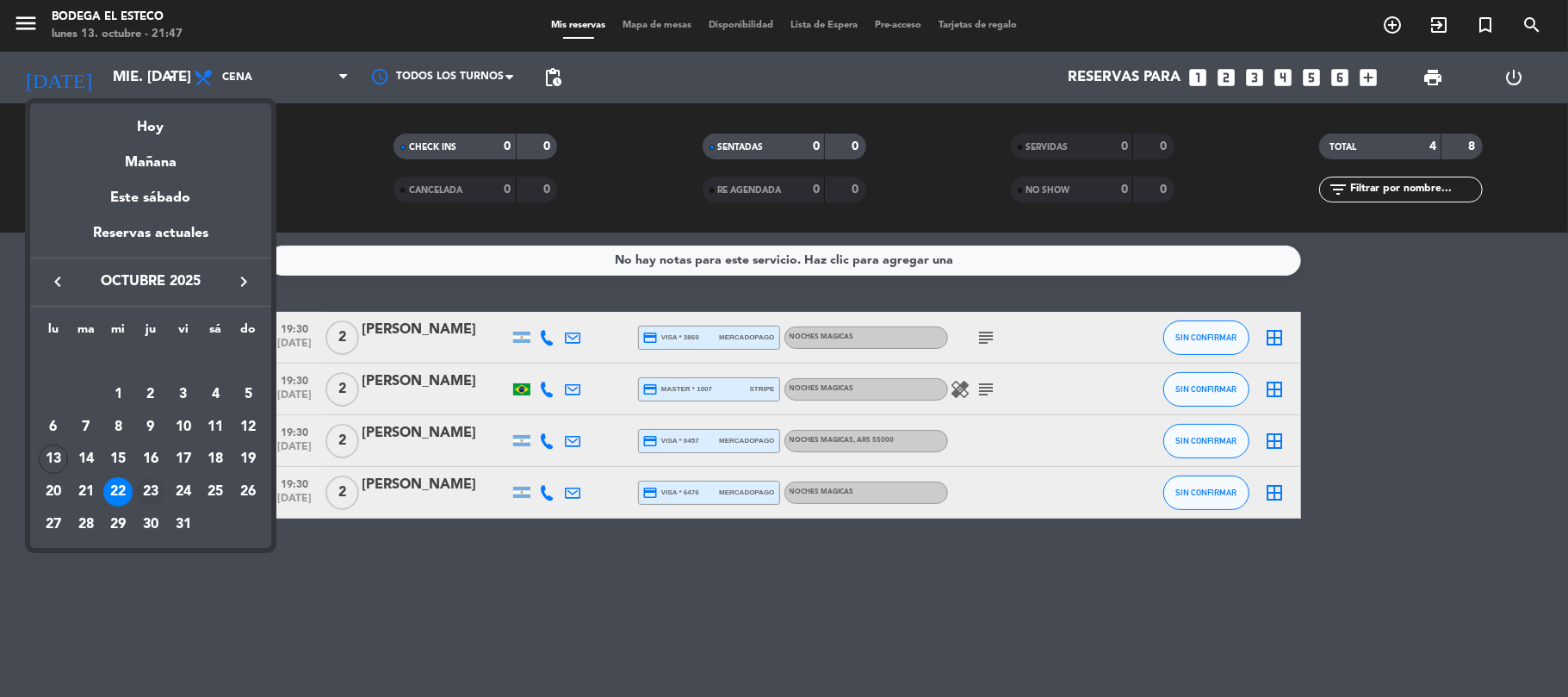
click at [151, 483] on div "23" at bounding box center [150, 492] width 29 height 29
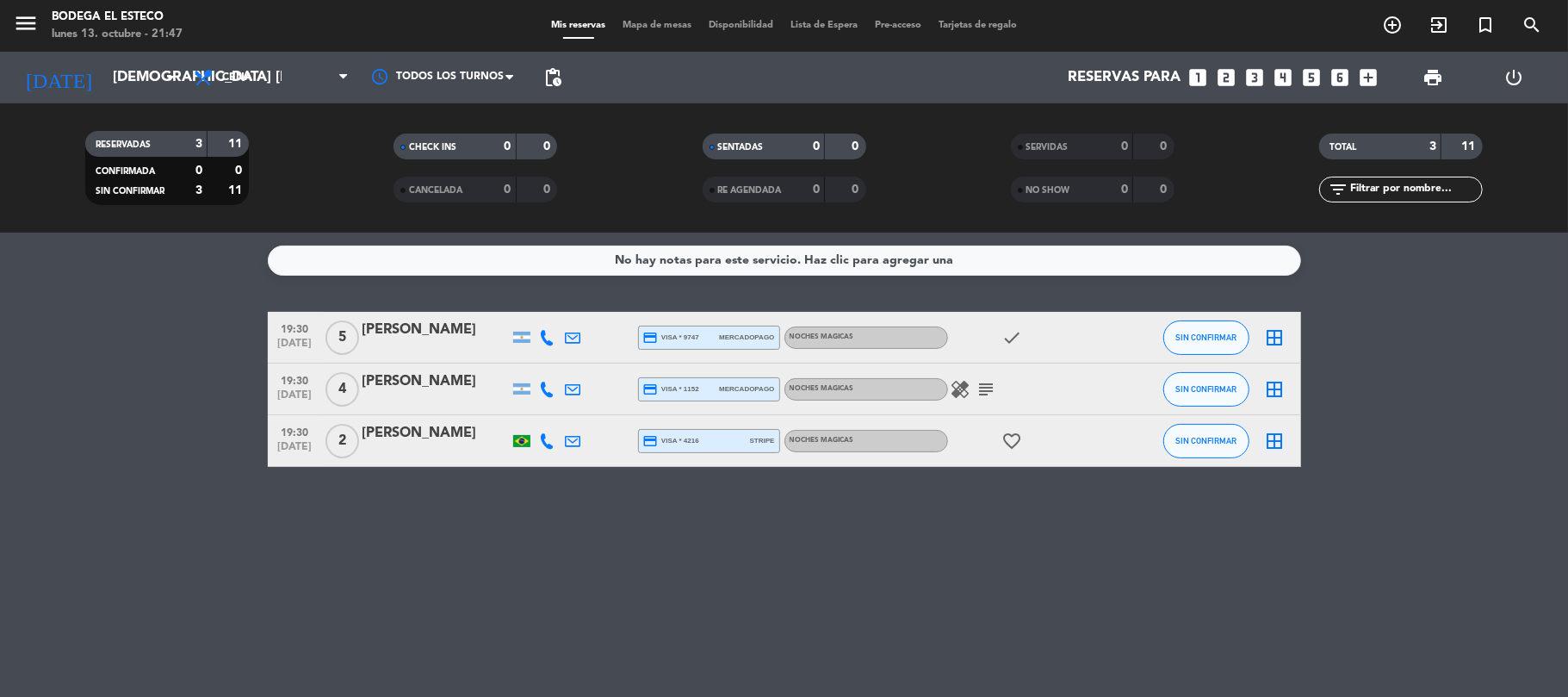
click at [957, 389] on icon "healing" at bounding box center [961, 389] width 21 height 21
click at [955, 389] on icon "healing" at bounding box center [961, 389] width 21 height 21
click at [160, 79] on icon "arrow_drop_down" at bounding box center [170, 77] width 21 height 21
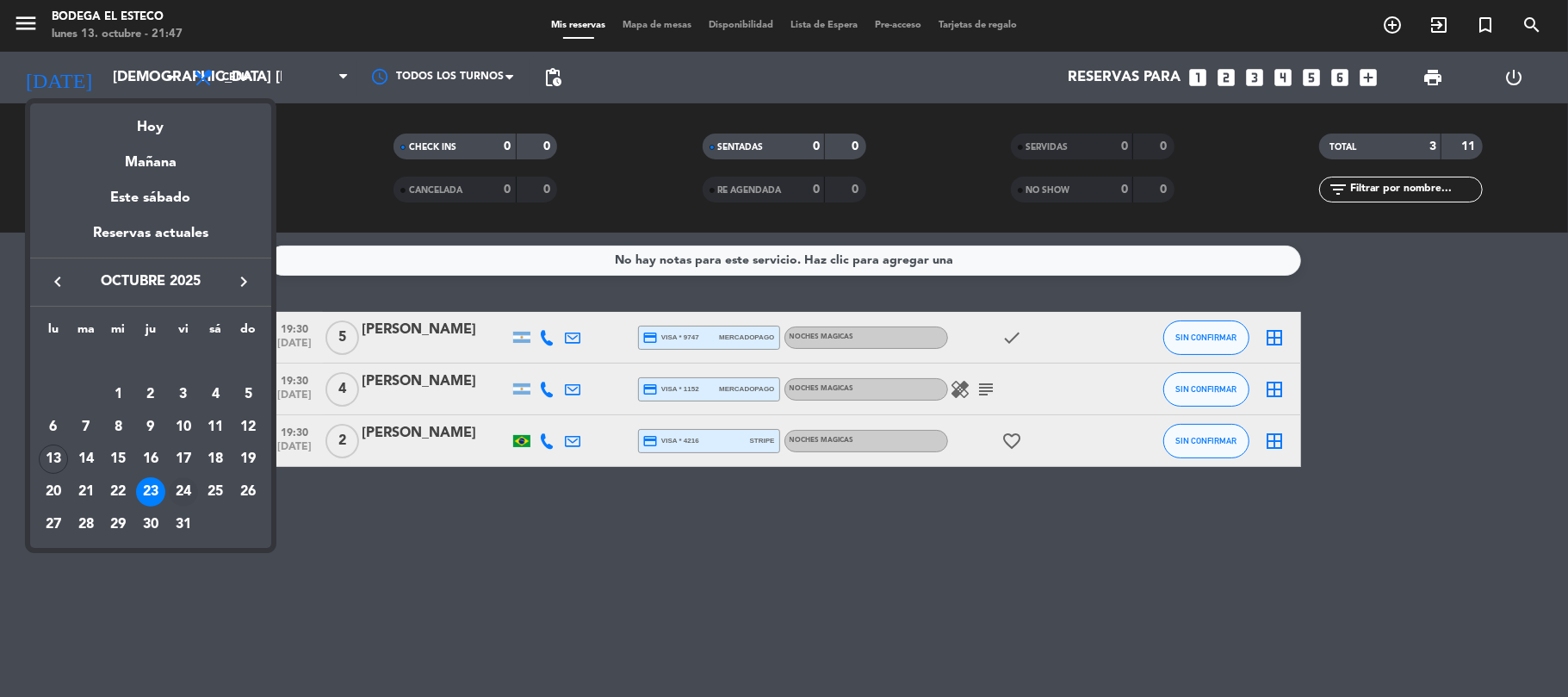
click at [183, 493] on div "24" at bounding box center [183, 492] width 29 height 29
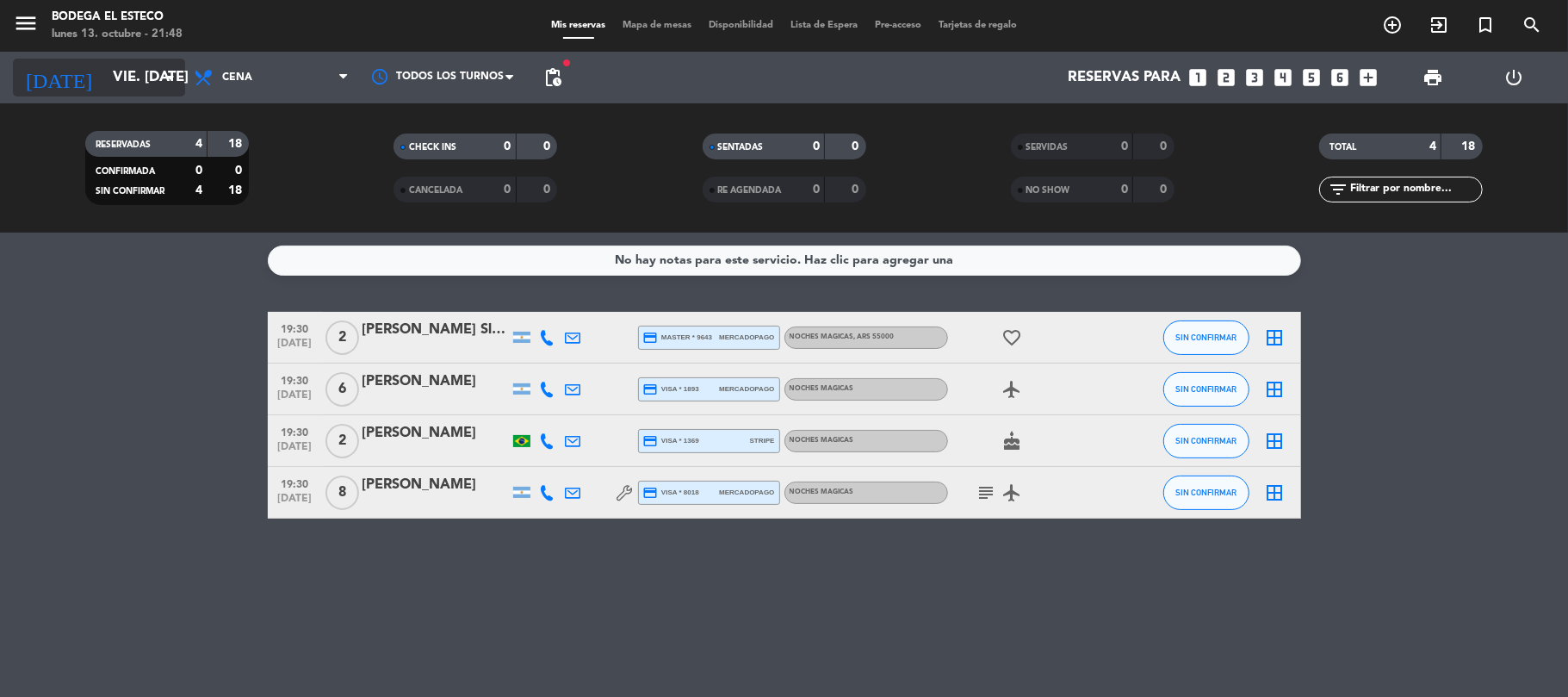
click at [141, 80] on input "vie. [DATE]" at bounding box center [197, 77] width 186 height 34
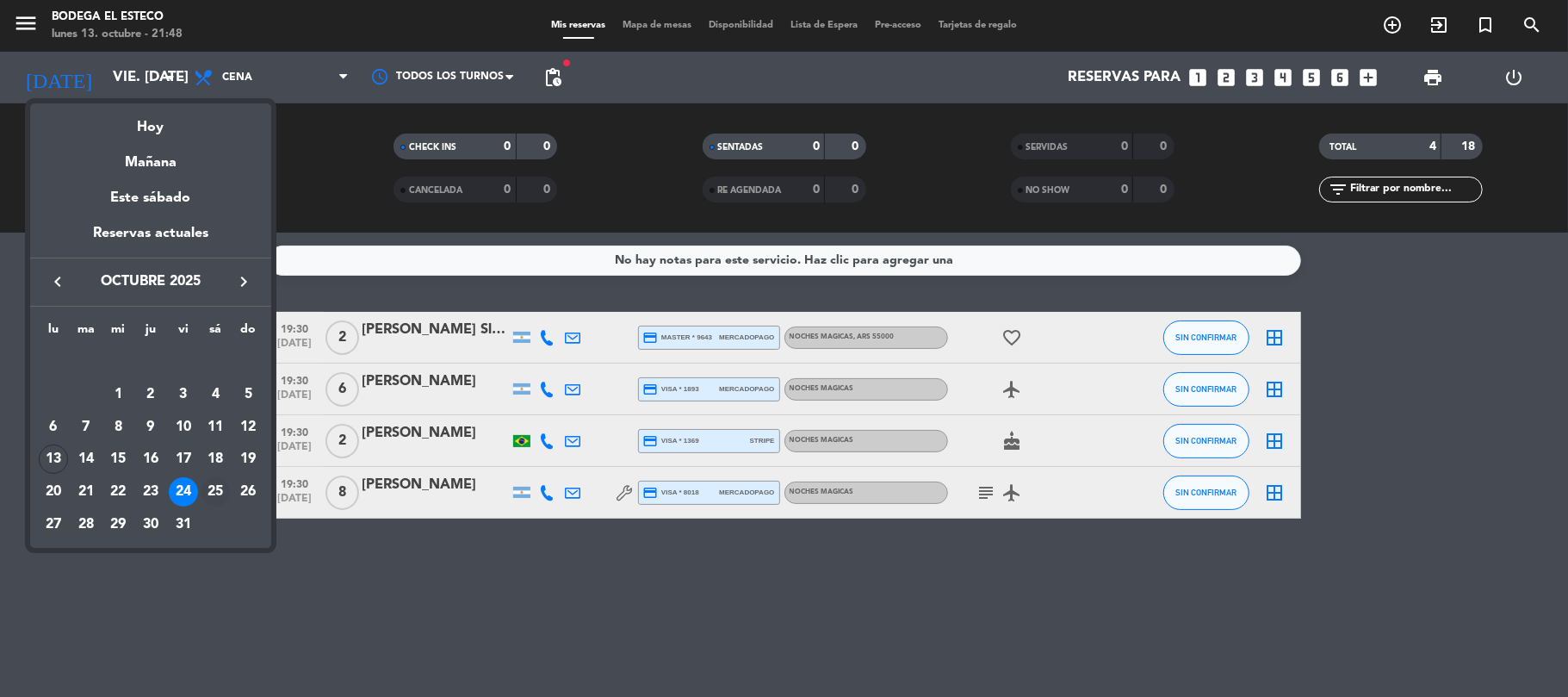
click at [209, 497] on div "25" at bounding box center [215, 492] width 29 height 29
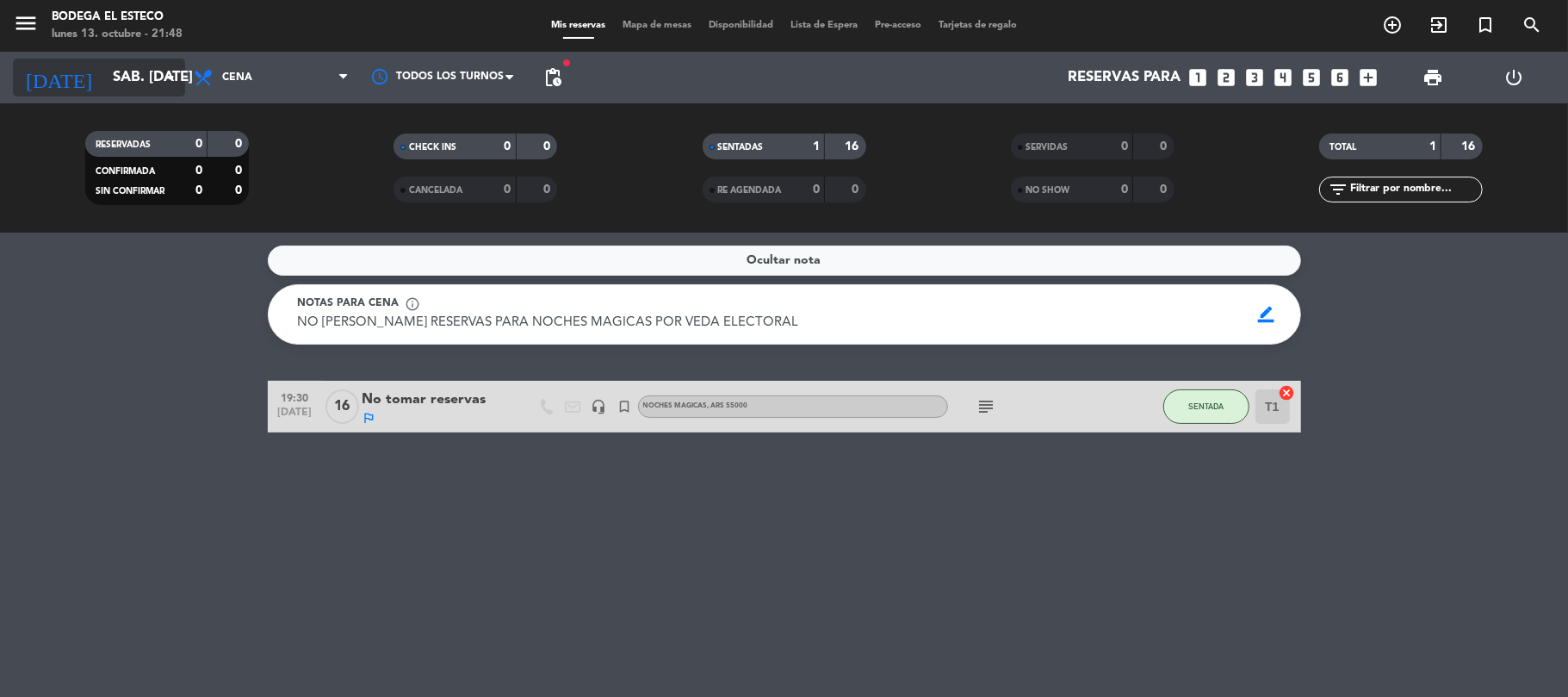
click at [115, 84] on input "sáb. [DATE]" at bounding box center [197, 77] width 186 height 34
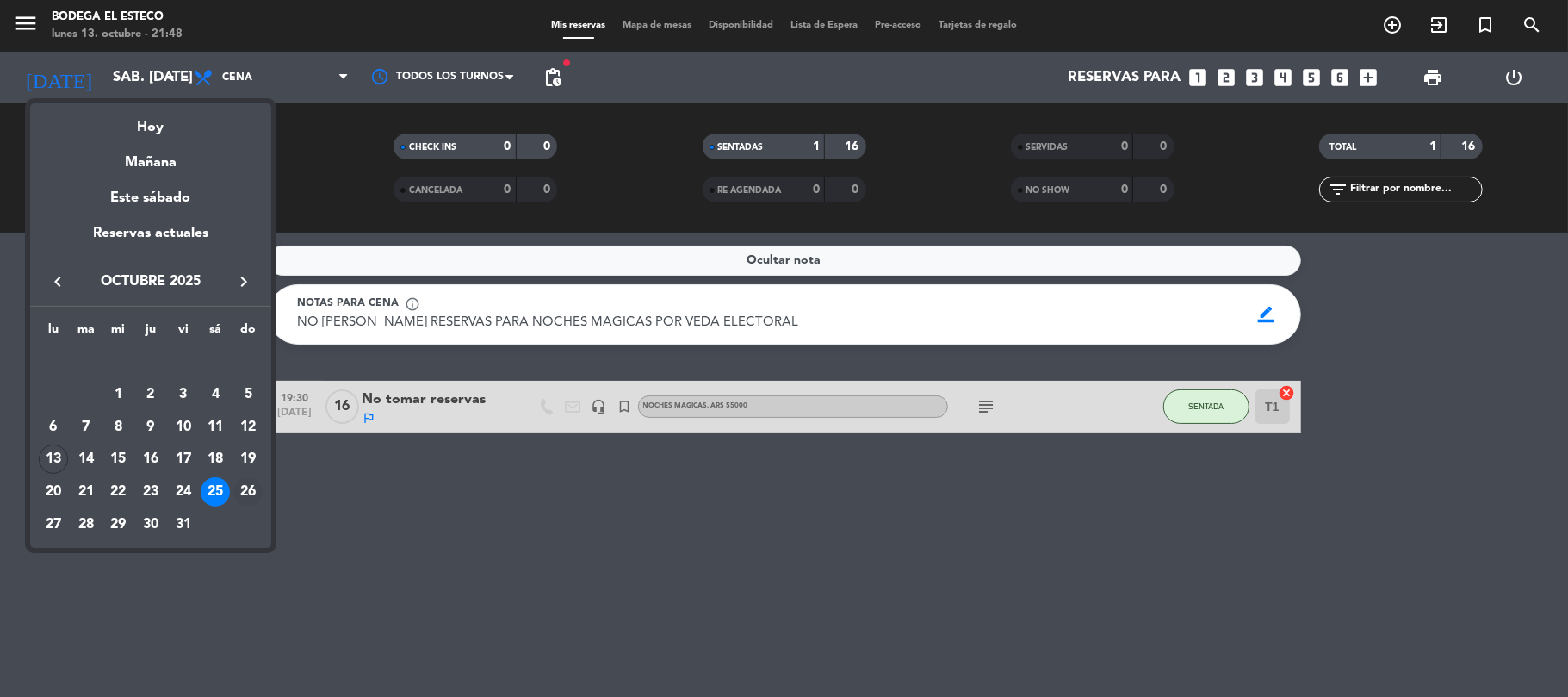
click at [253, 487] on div "26" at bounding box center [248, 492] width 29 height 29
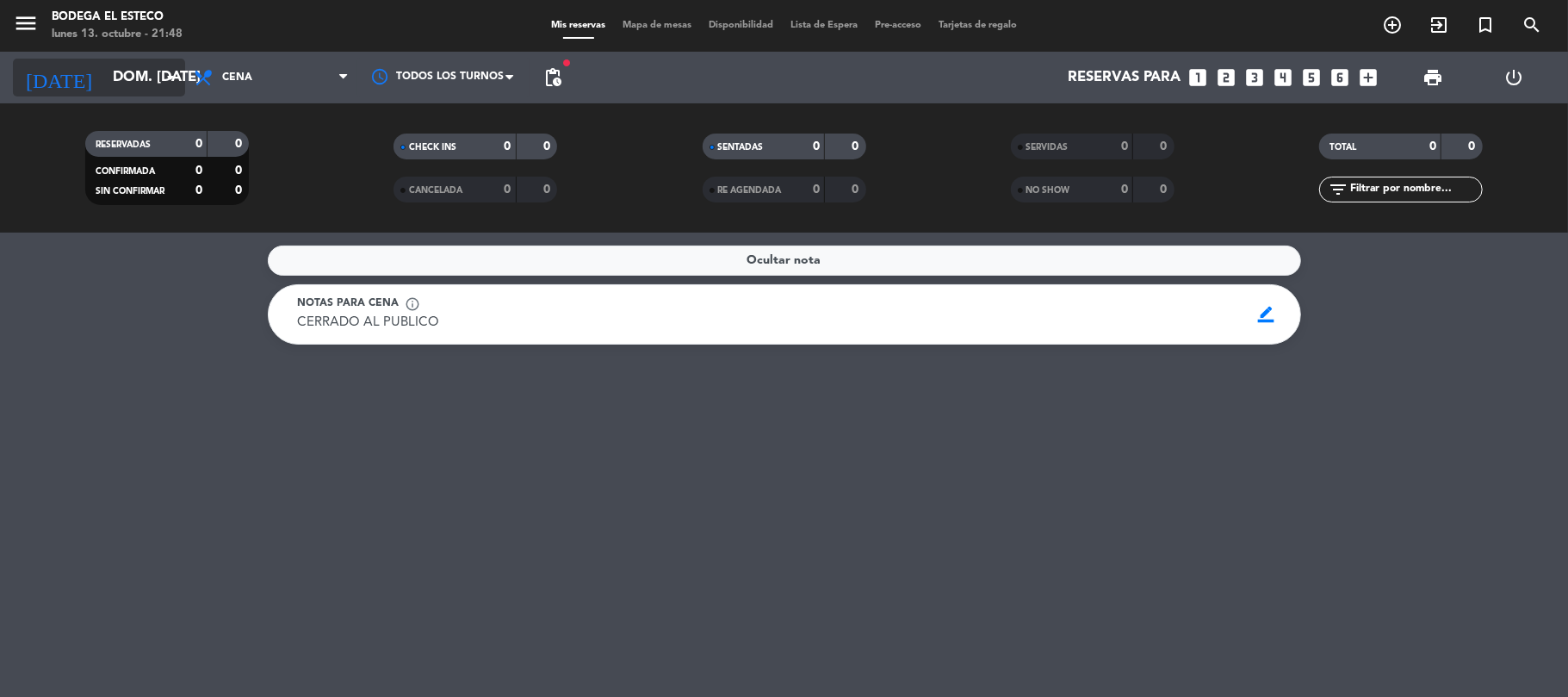
click at [174, 77] on icon "arrow_drop_down" at bounding box center [170, 77] width 21 height 21
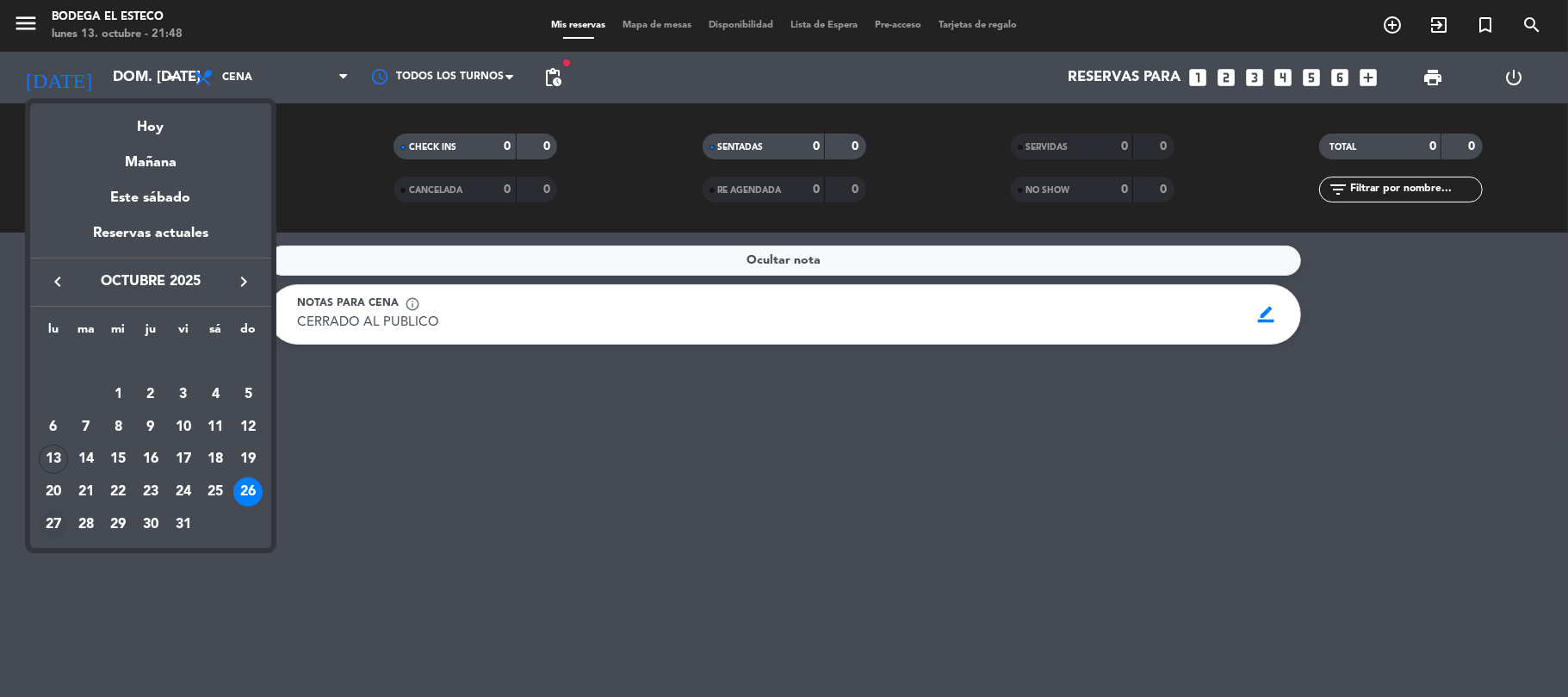
click at [58, 517] on div "27" at bounding box center [54, 525] width 29 height 29
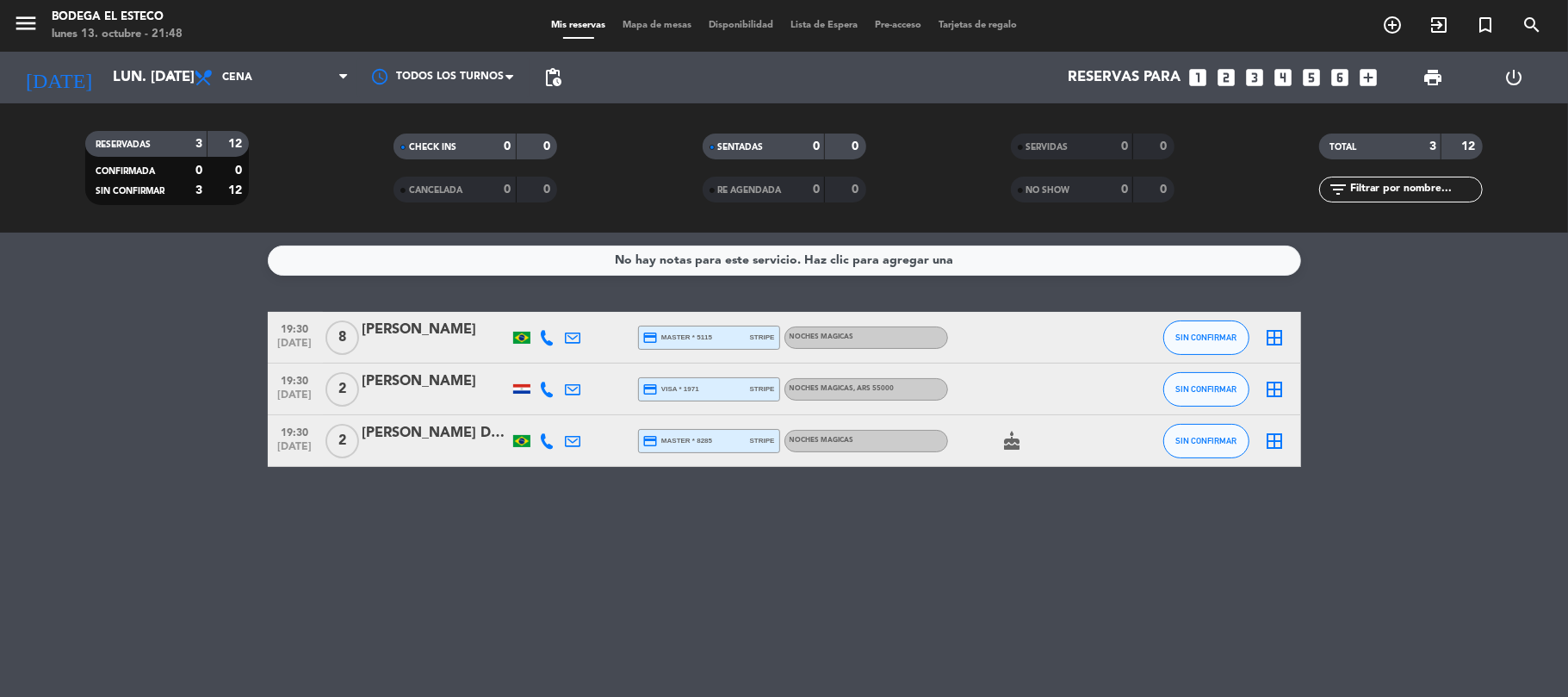
click at [58, 428] on bookings-row "19:30 [DATE] 8 [PERSON_NAME] credit_card master * 5115 stripe NOCHES MAGICAS SI…" at bounding box center [784, 389] width 1568 height 155
click at [104, 93] on input "lun. [DATE]" at bounding box center [197, 77] width 186 height 34
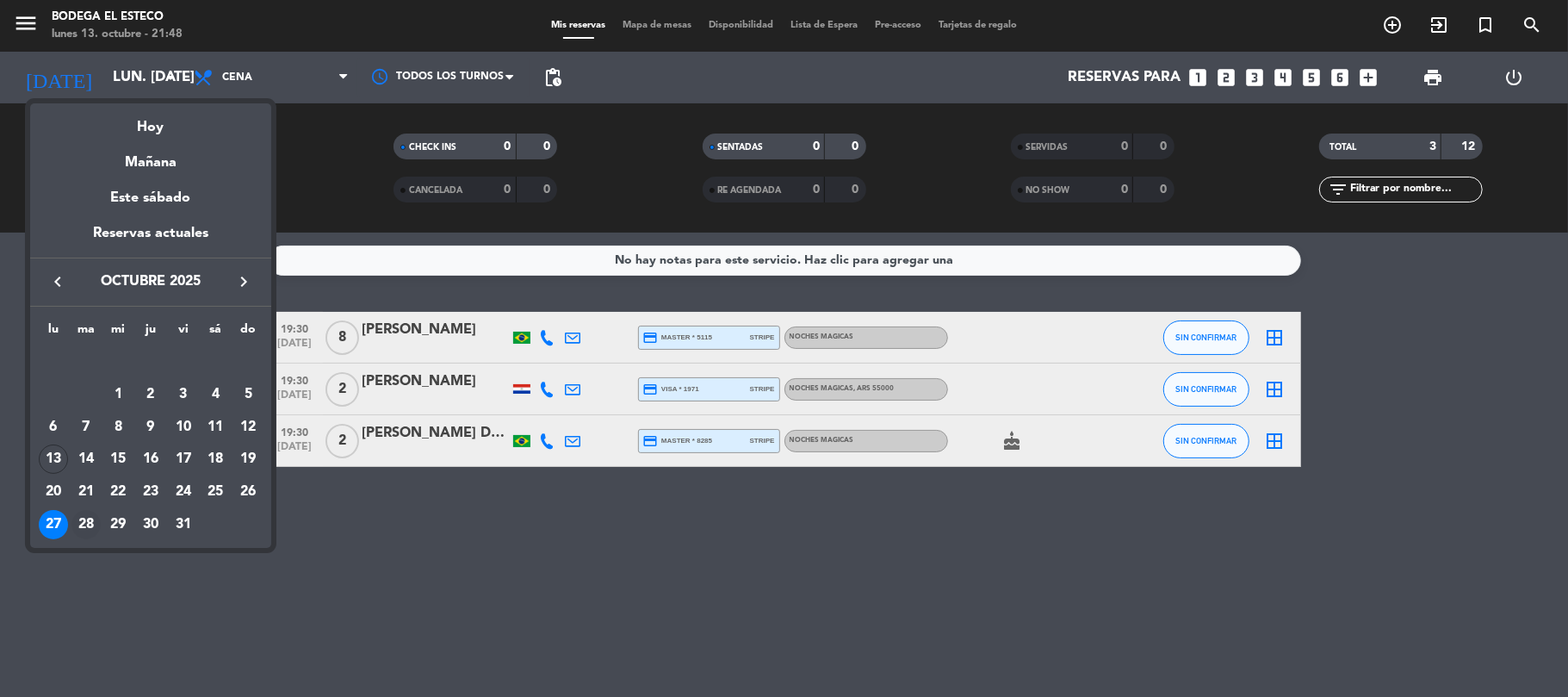
click at [87, 521] on div "28" at bounding box center [86, 525] width 29 height 29
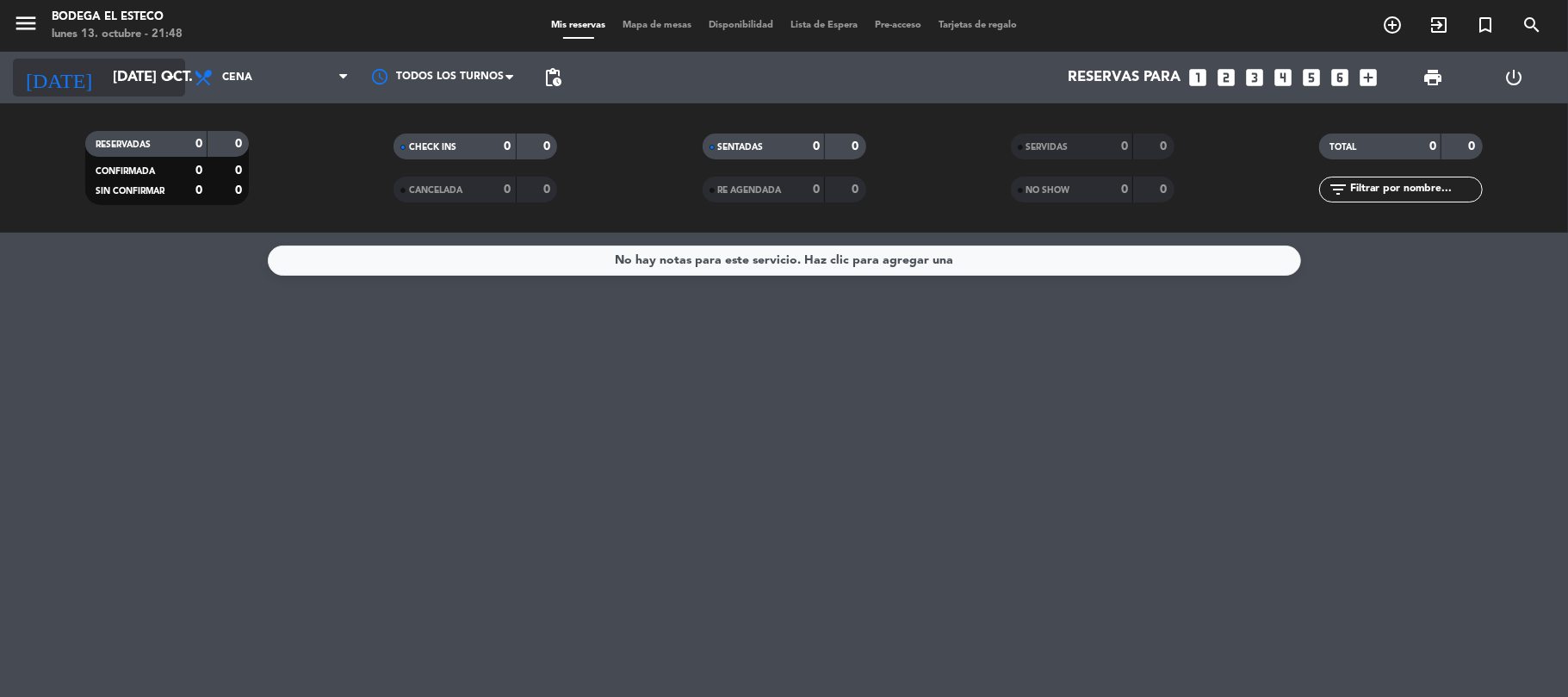
click at [105, 89] on input "[DATE] oct." at bounding box center [197, 77] width 186 height 34
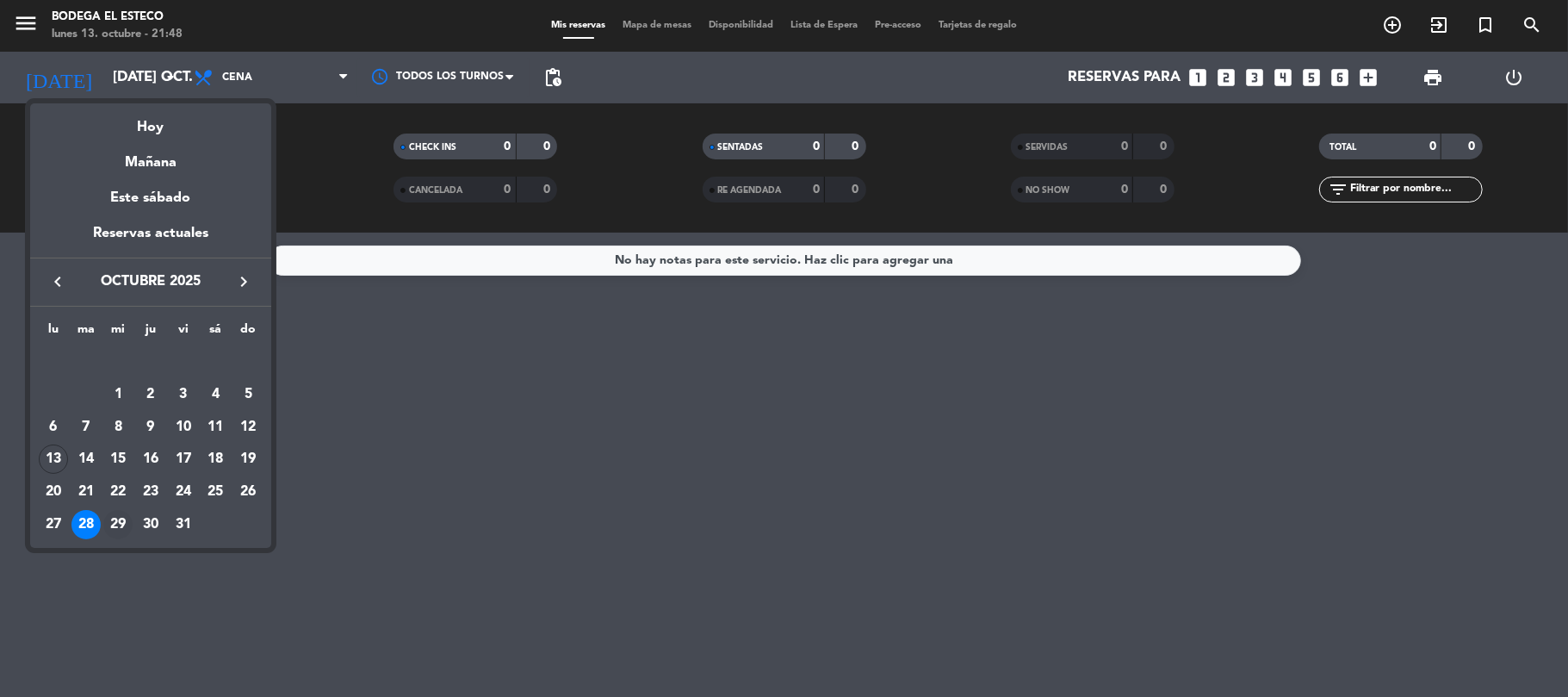
click at [107, 517] on div "29" at bounding box center [117, 525] width 29 height 29
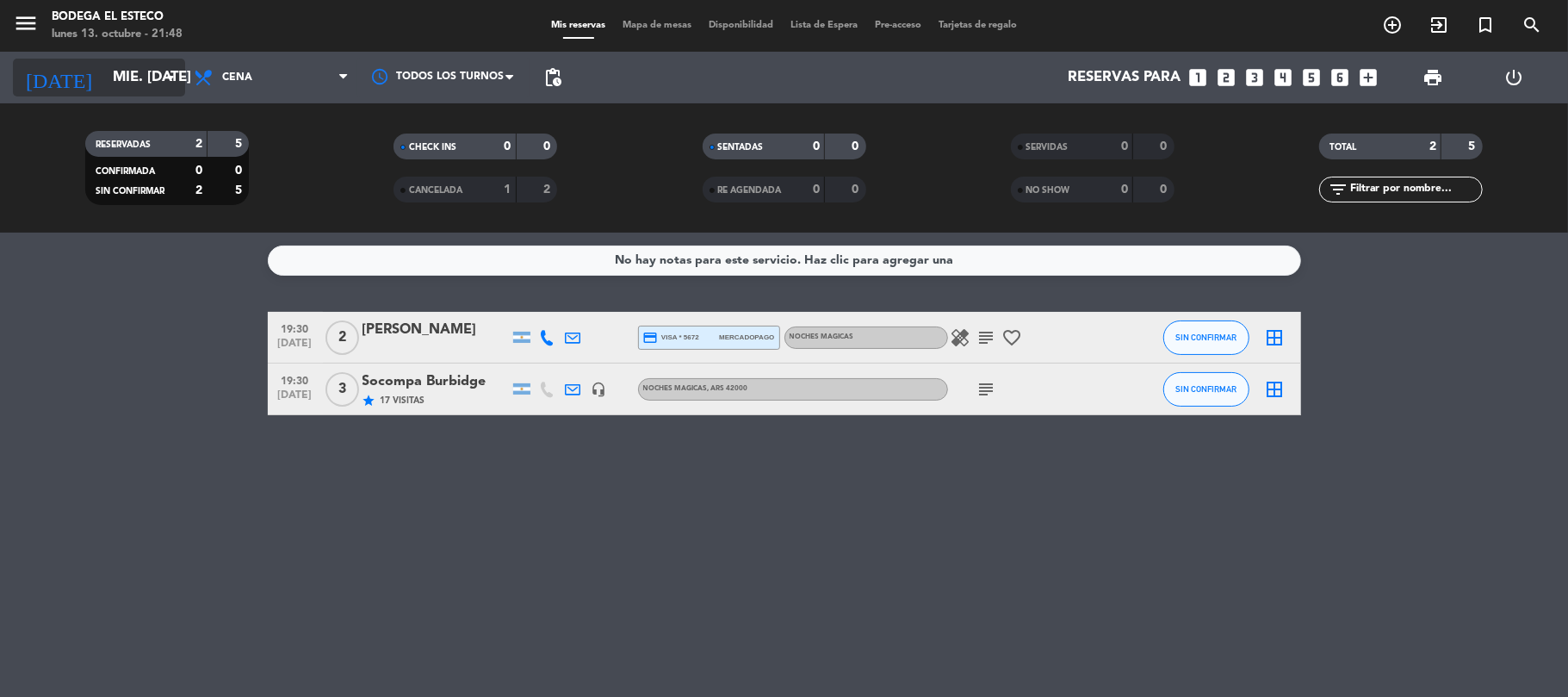
click at [149, 69] on input "mié. [DATE]" at bounding box center [197, 77] width 186 height 34
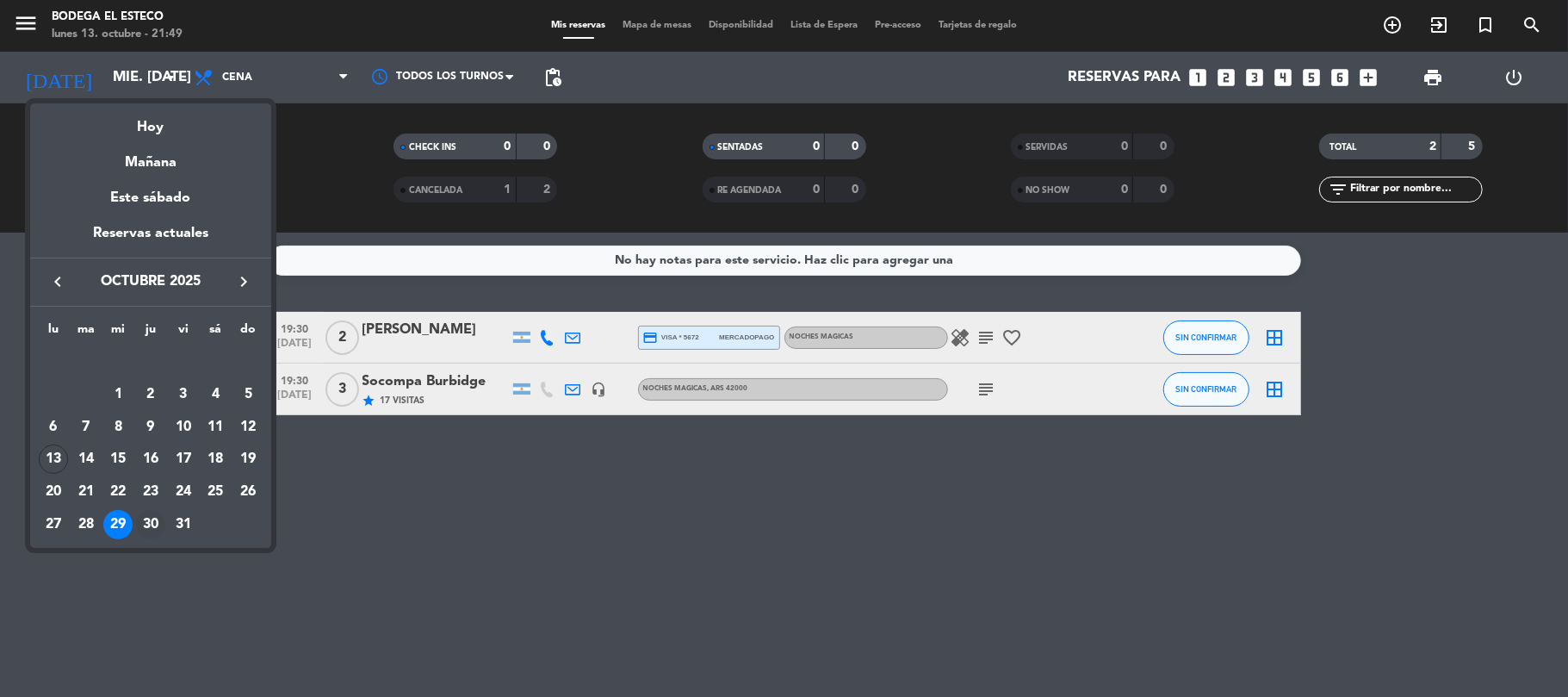
click at [155, 529] on div "30" at bounding box center [150, 525] width 29 height 29
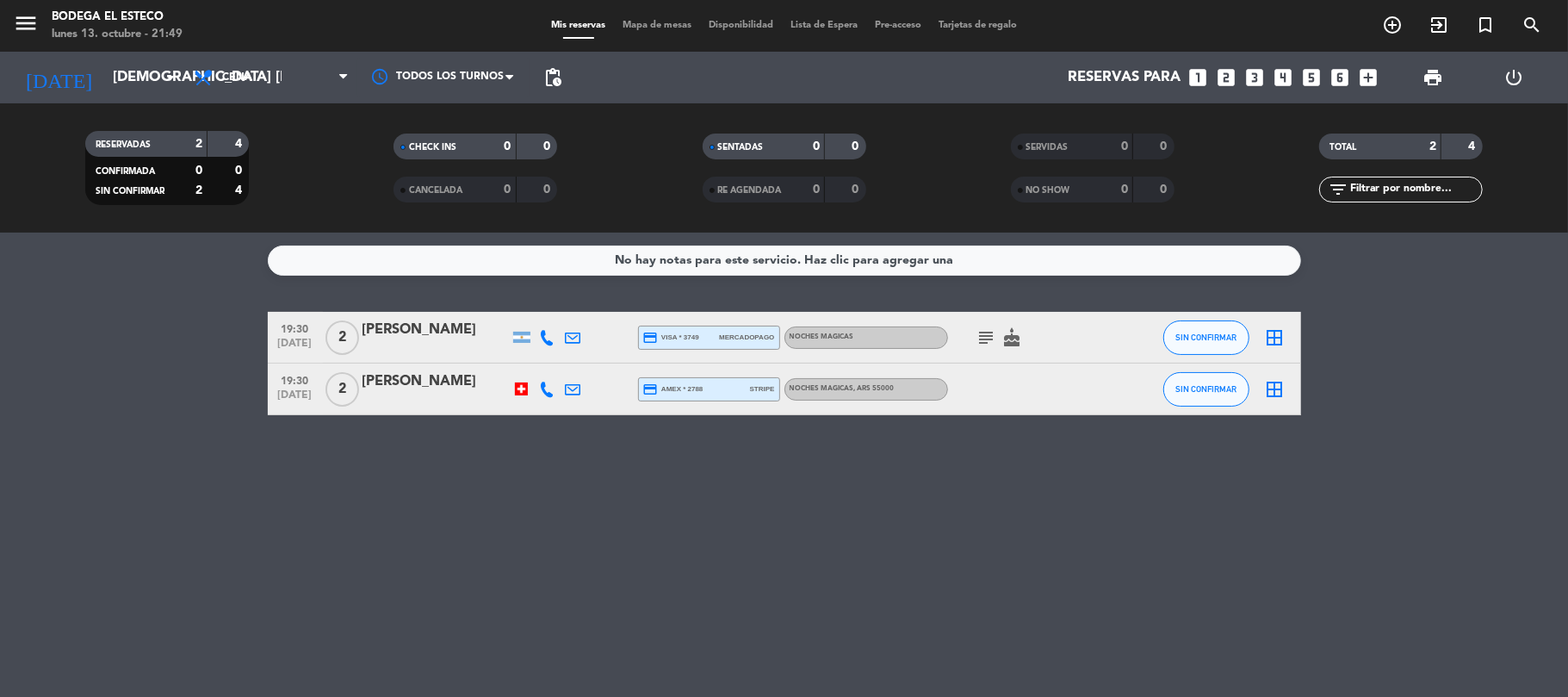
click at [518, 394] on div at bounding box center [521, 389] width 13 height 13
click at [151, 83] on input "[DEMOGRAPHIC_DATA] [DATE]" at bounding box center [197, 77] width 186 height 34
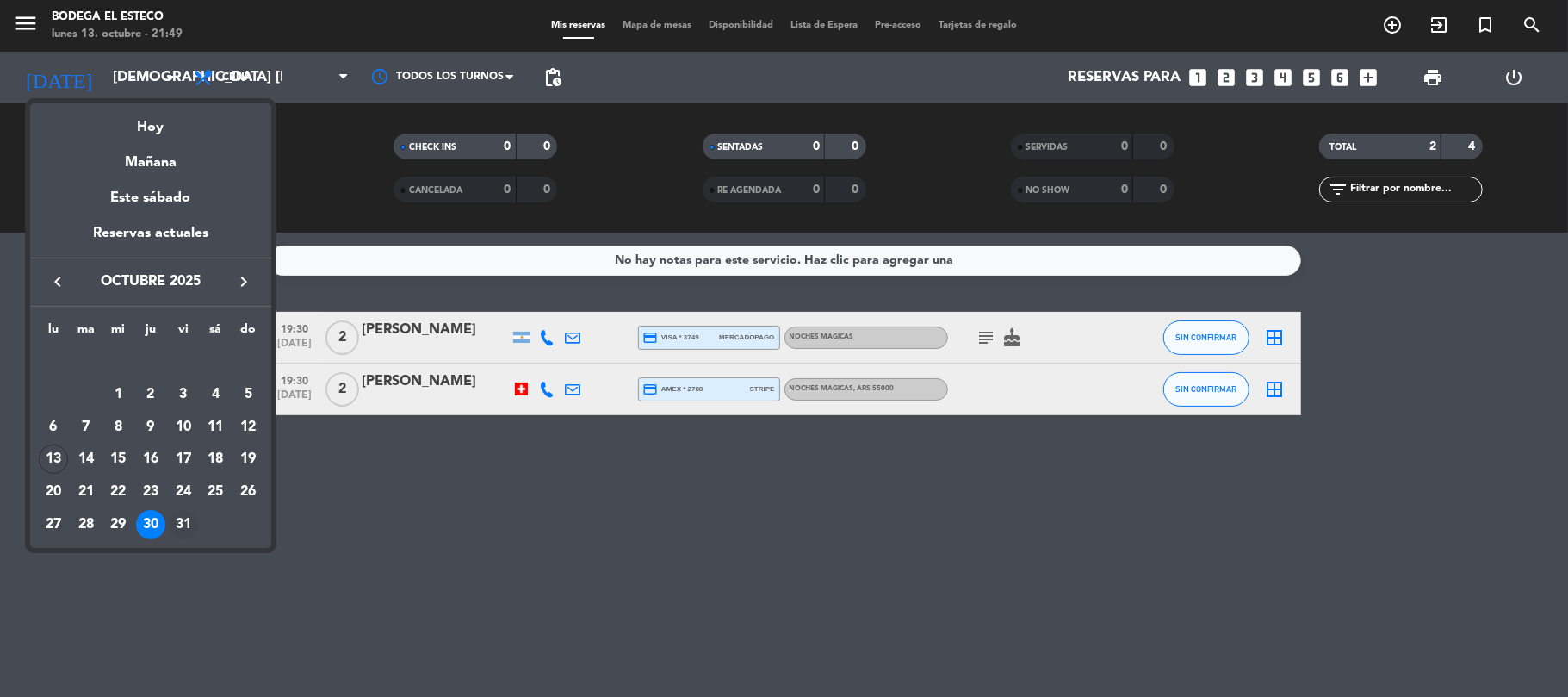
click at [184, 521] on div "31" at bounding box center [183, 525] width 29 height 29
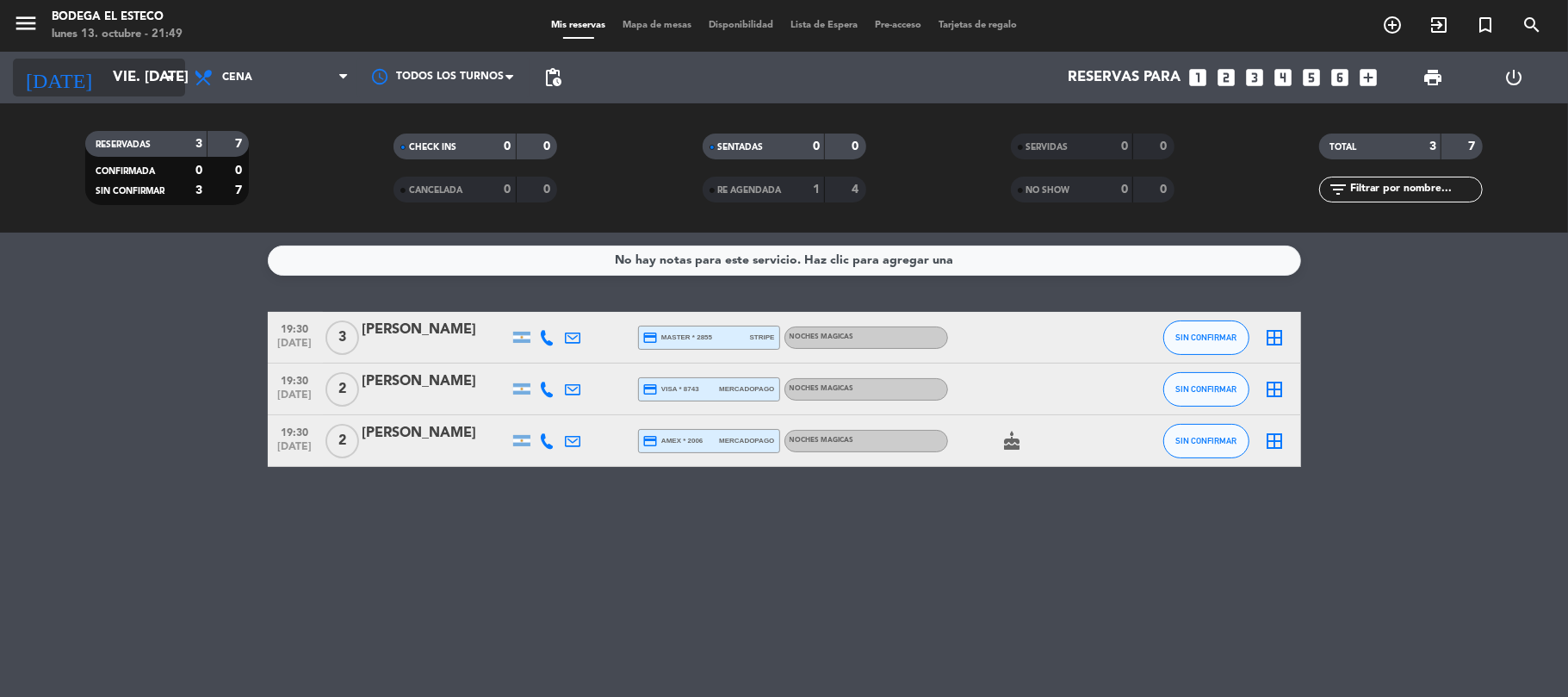
click at [163, 79] on icon "arrow_drop_down" at bounding box center [170, 77] width 21 height 21
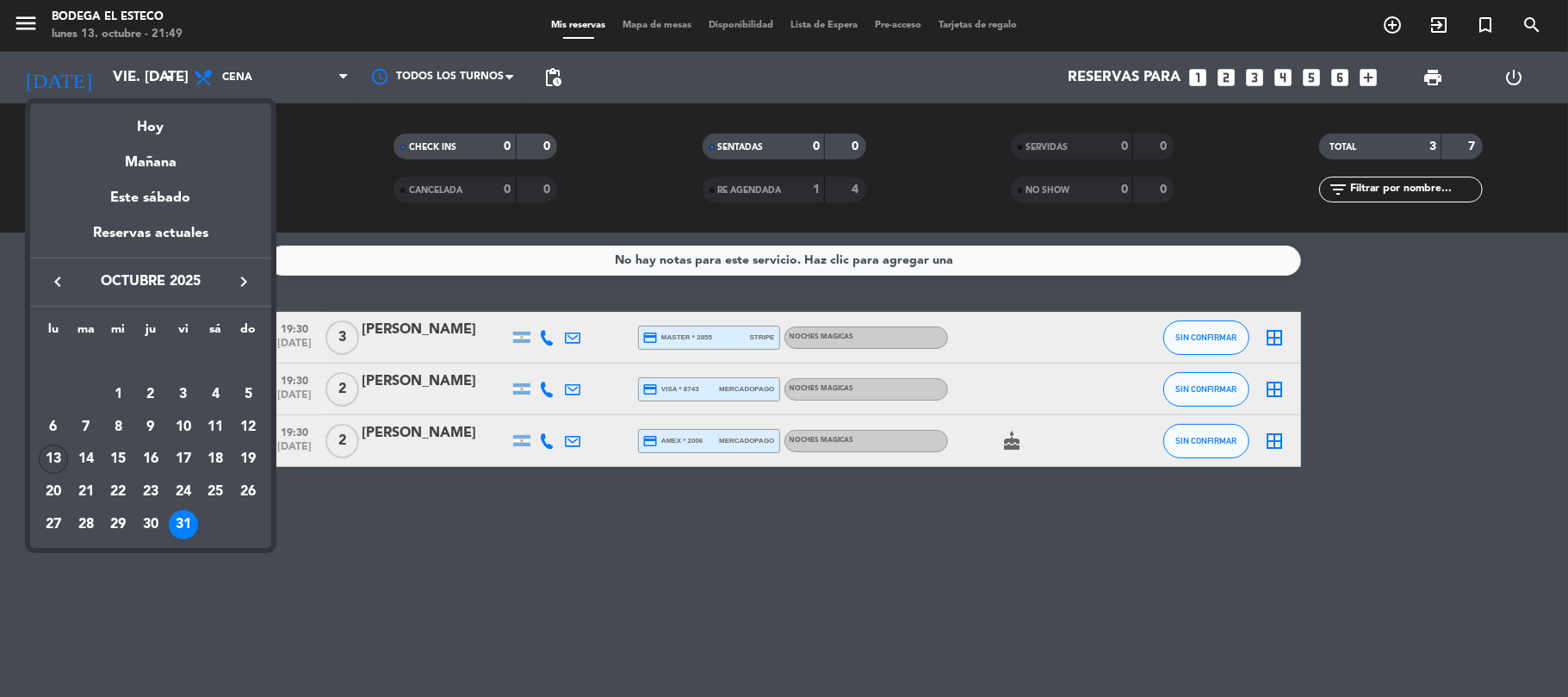
click at [46, 452] on div "13" at bounding box center [54, 459] width 29 height 29
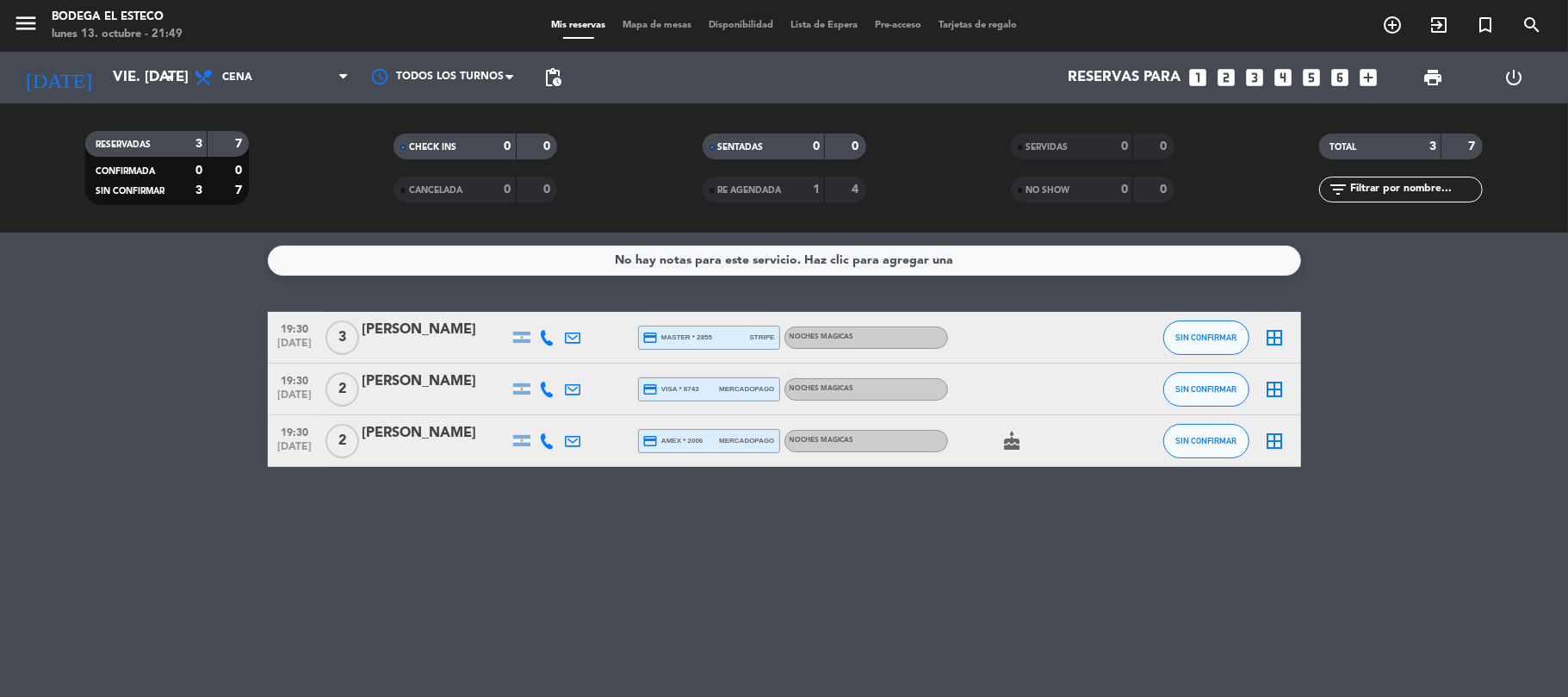
type input "lun. [DATE]"
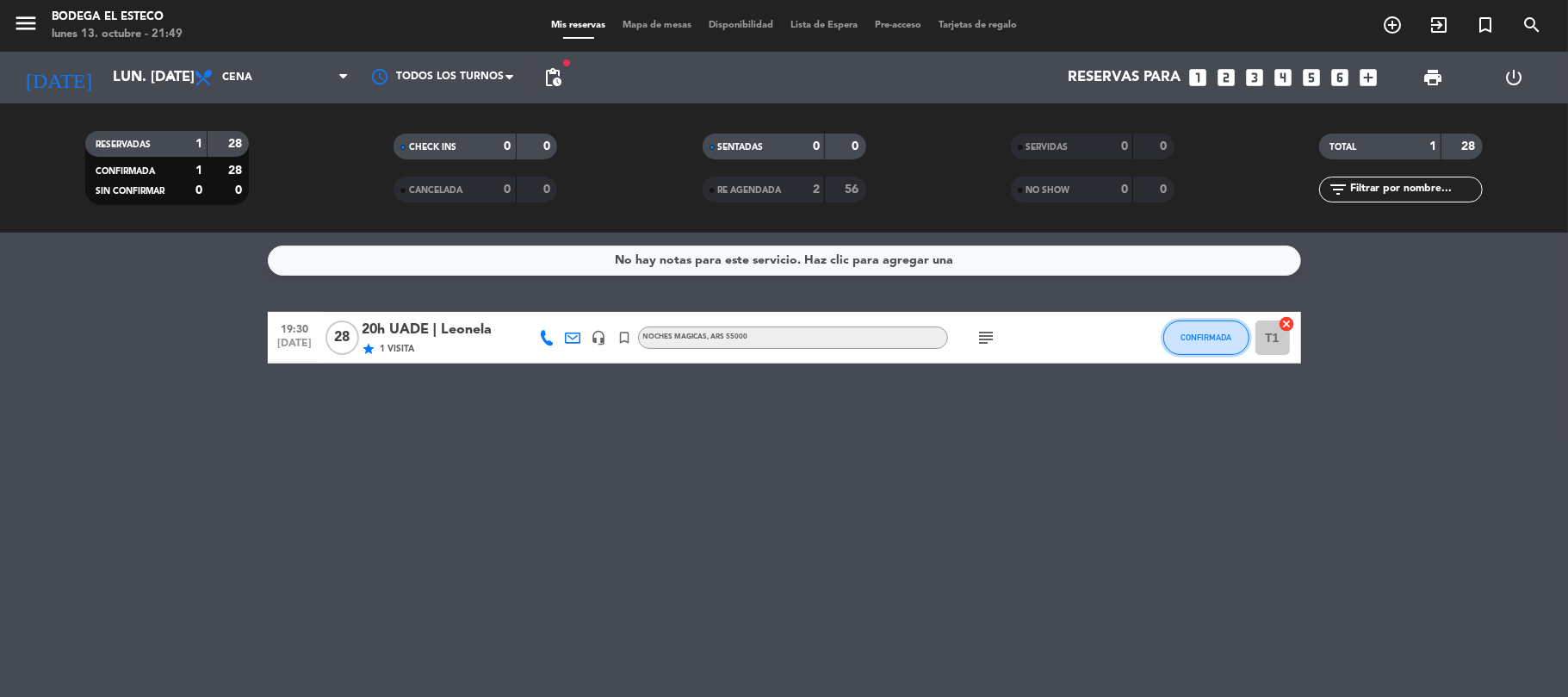
click at [1177, 327] on button "CONFIRMADA" at bounding box center [1206, 338] width 87 height 35
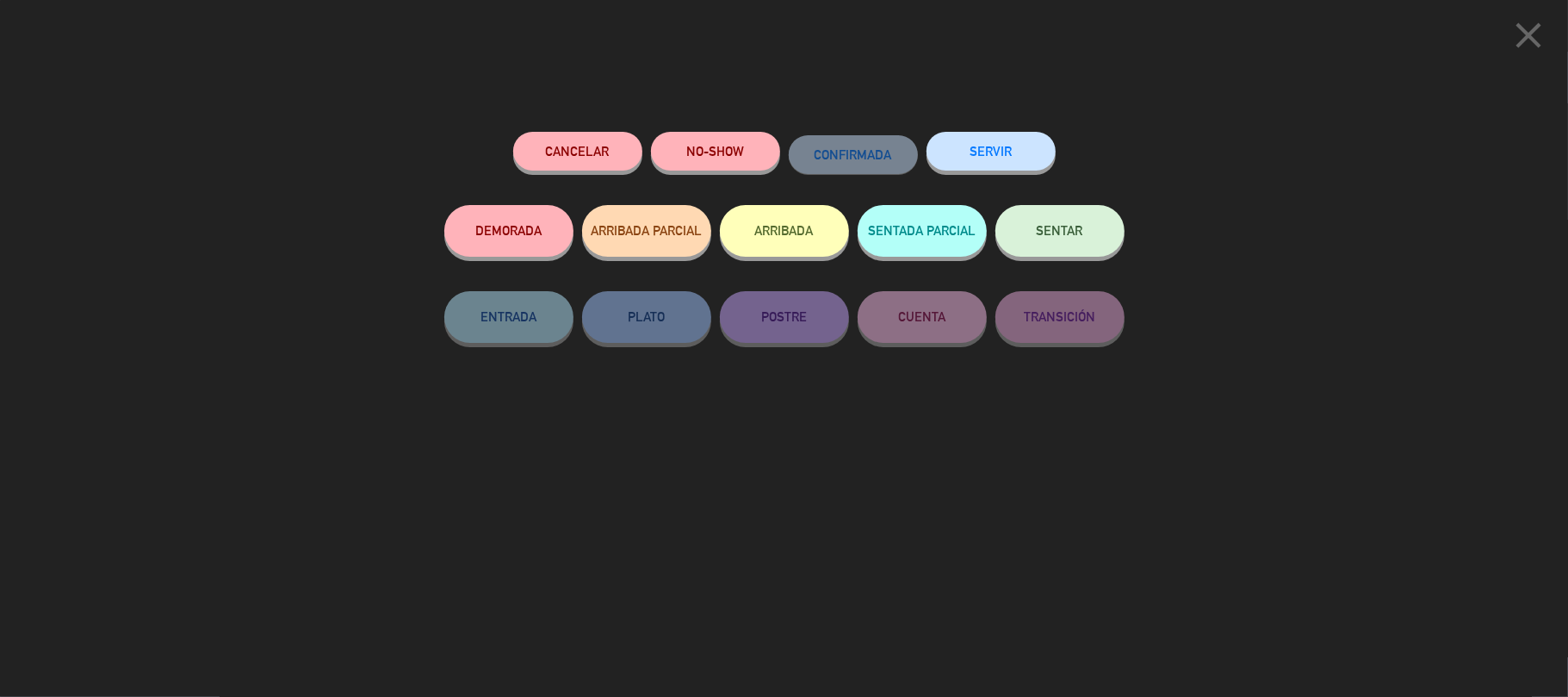
click at [1076, 229] on span "SENTAR" at bounding box center [1059, 231] width 46 height 15
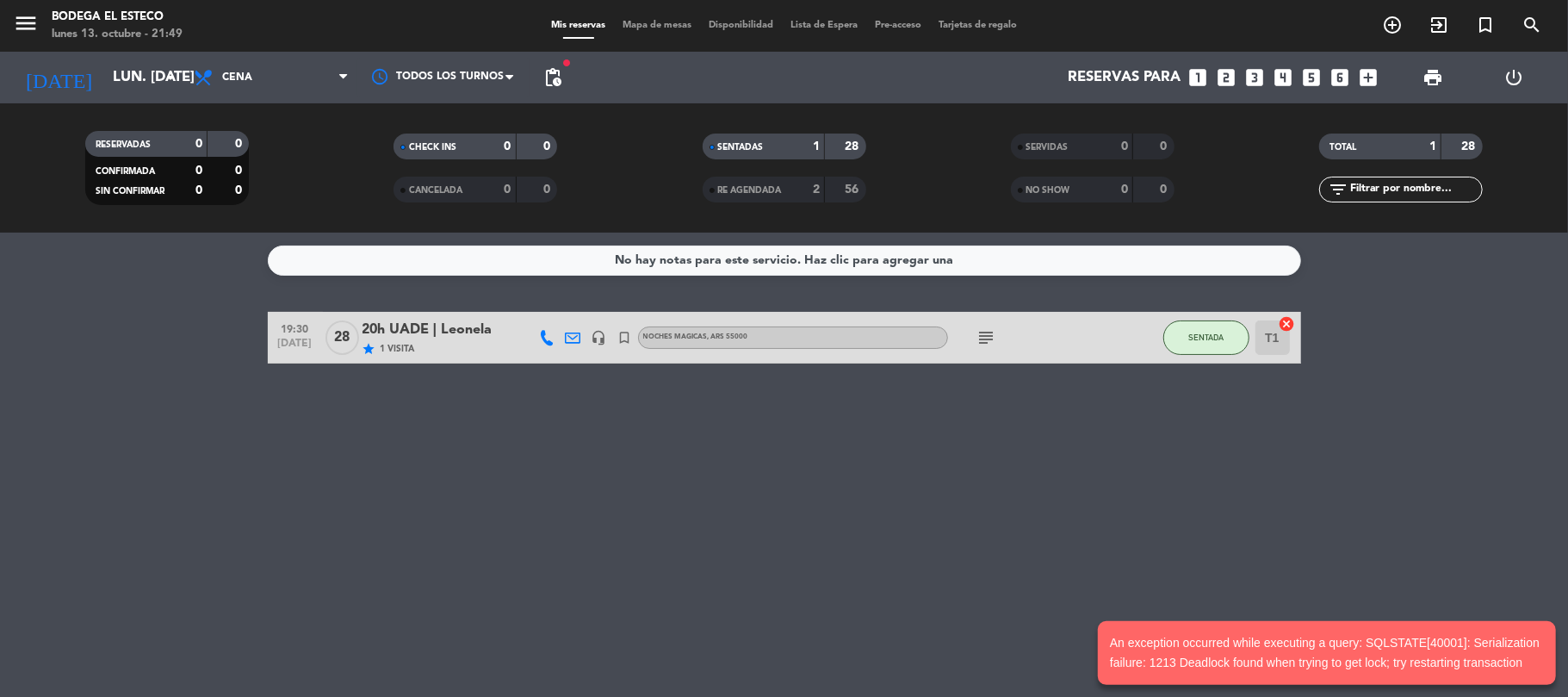
click at [797, 507] on div "No hay notas para este servicio. Haz clic para agregar una 19:30 [DATE] 20h UAD…" at bounding box center [784, 465] width 1568 height 465
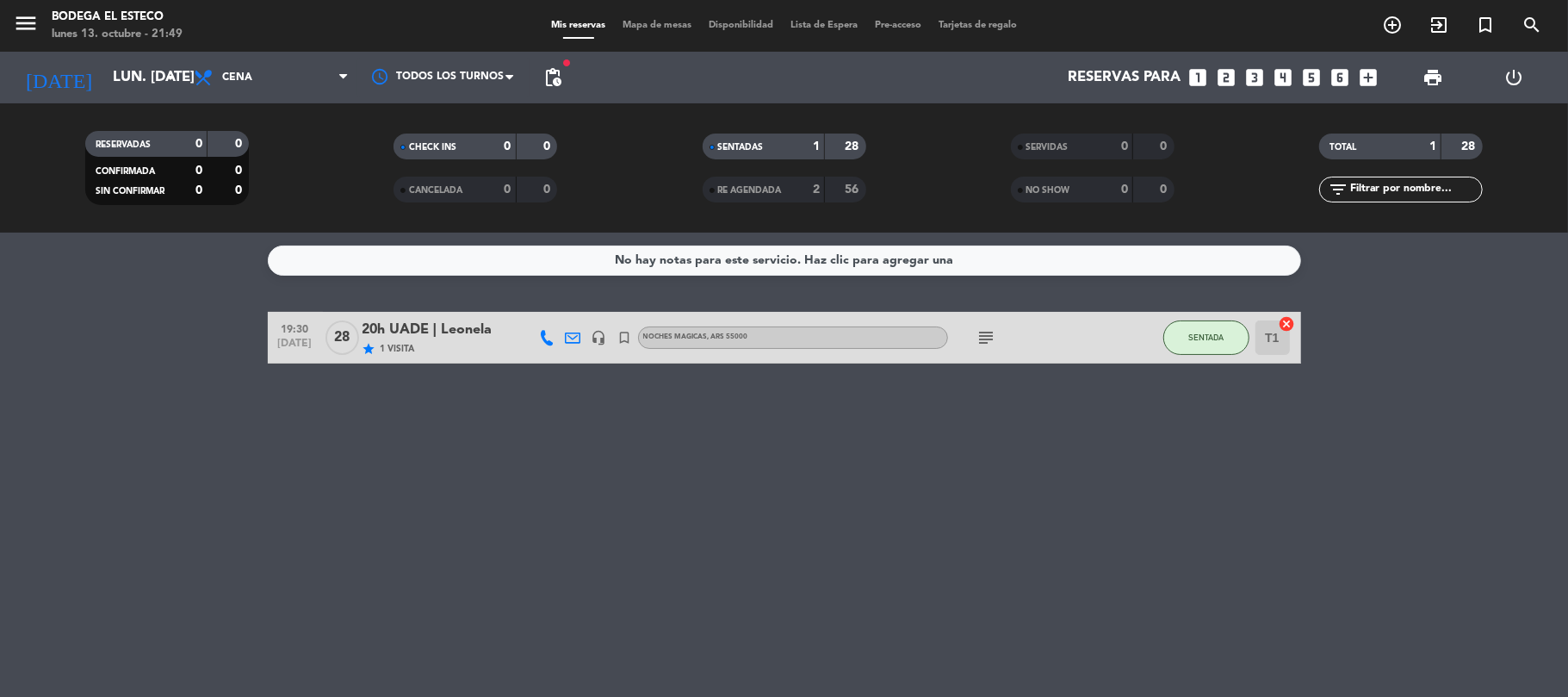
click at [597, 484] on div "No hay notas para este servicio. Haz clic para agregar una 19:30 [DATE] 20h UAD…" at bounding box center [784, 465] width 1568 height 465
click at [194, 324] on bookings-row "19:30 [DATE] 20h UADE | [PERSON_NAME] star 1 Visita headset_mic turned_in_not N…" at bounding box center [784, 337] width 1568 height 52
